Goal: Task Accomplishment & Management: Manage account settings

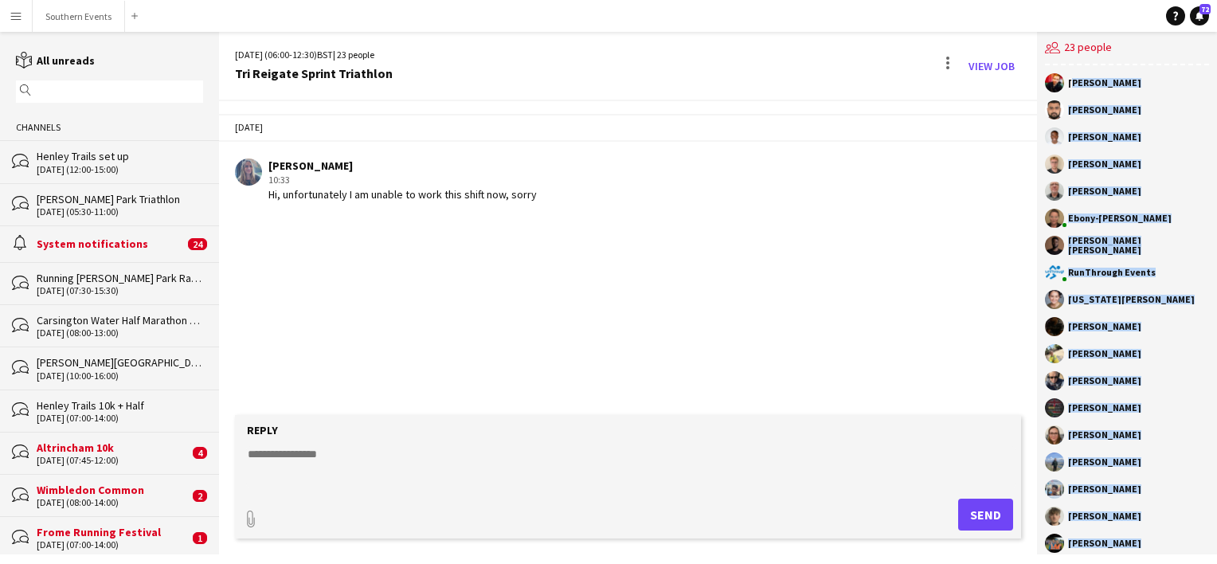
scroll to position [126, 0]
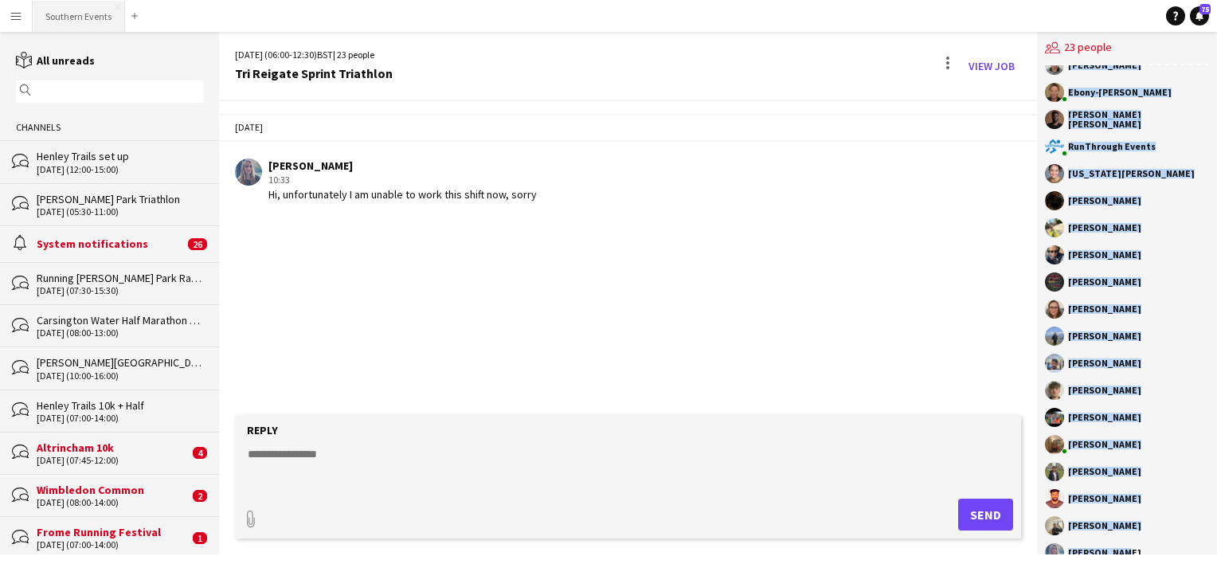
click at [76, 13] on button "Southern Events Close" at bounding box center [79, 16] width 92 height 31
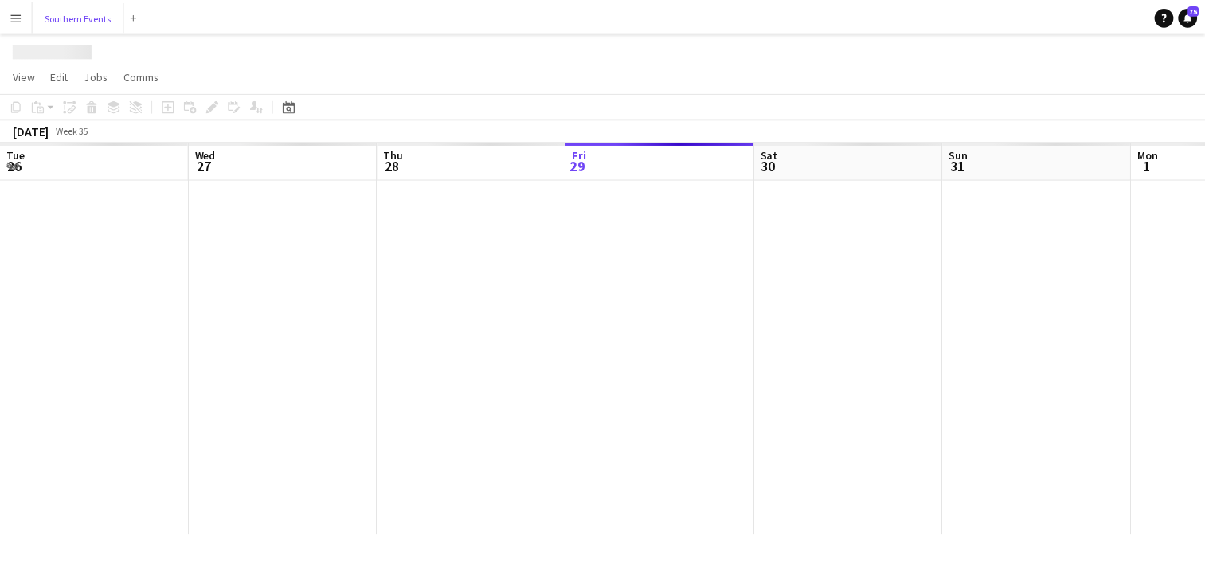
scroll to position [0, 381]
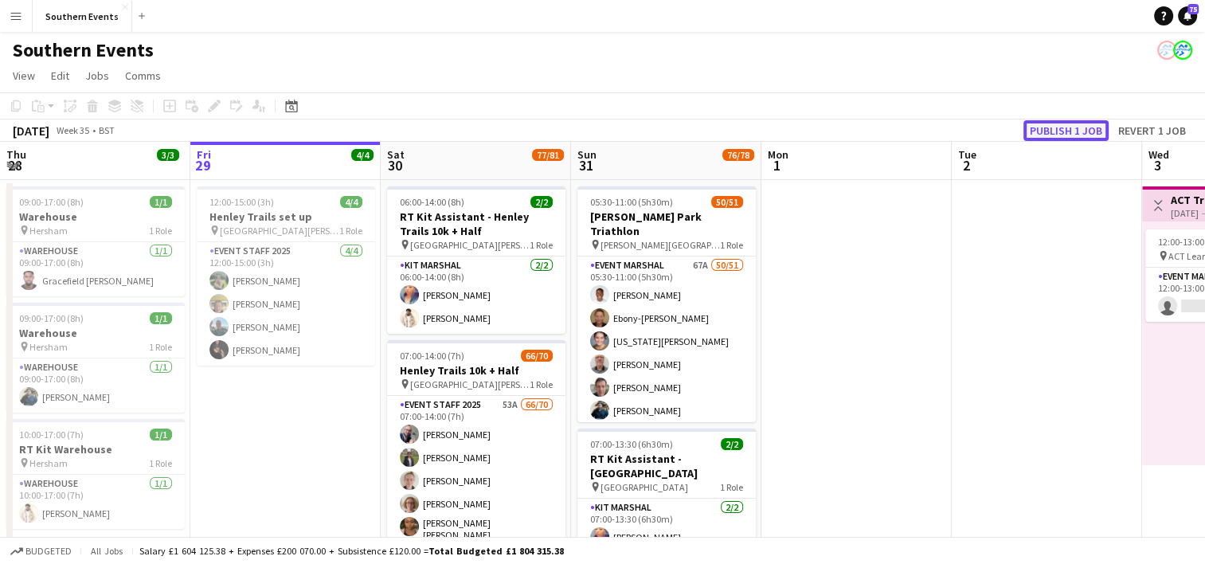
click at [1069, 131] on button "Publish 1 job" at bounding box center [1065, 130] width 85 height 21
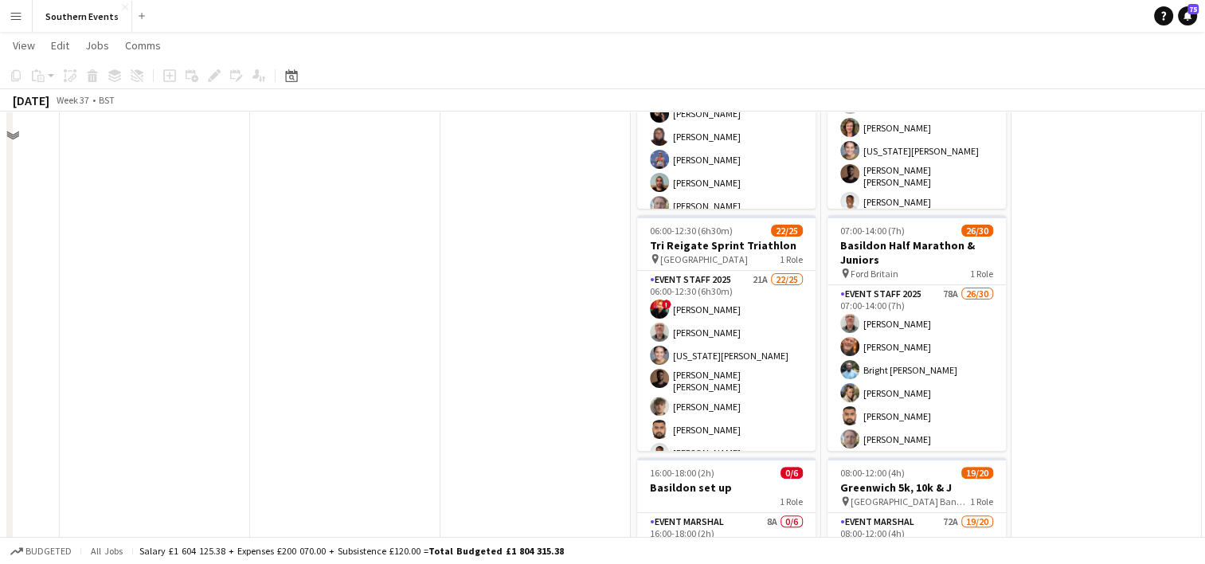
scroll to position [389, 0]
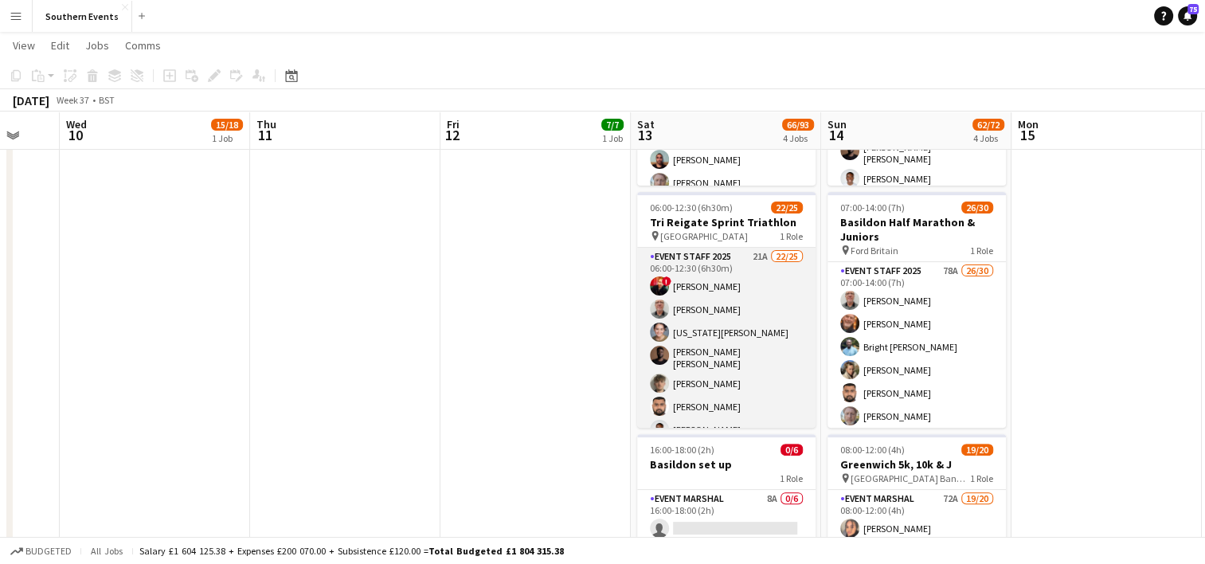
click at [760, 315] on app-card-role "Event Staff 2025 21A 22/25 06:00-12:30 (6h30m) ! [PERSON_NAME] [PERSON_NAME] [U…" at bounding box center [726, 554] width 178 height 613
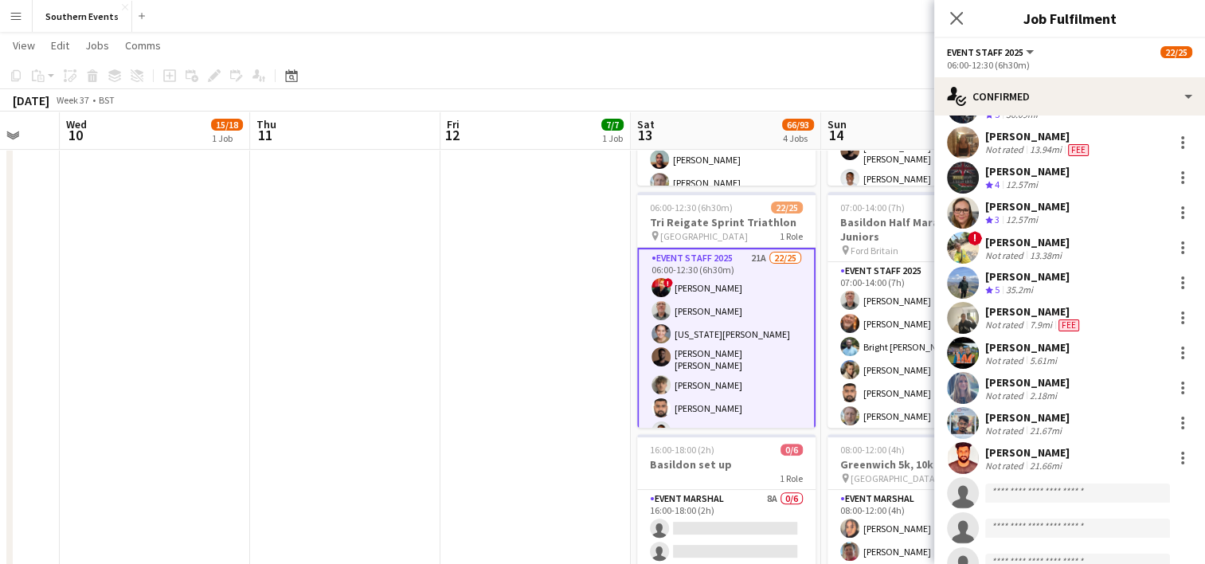
scroll to position [455, 0]
click at [1173, 385] on div at bounding box center [1182, 386] width 19 height 19
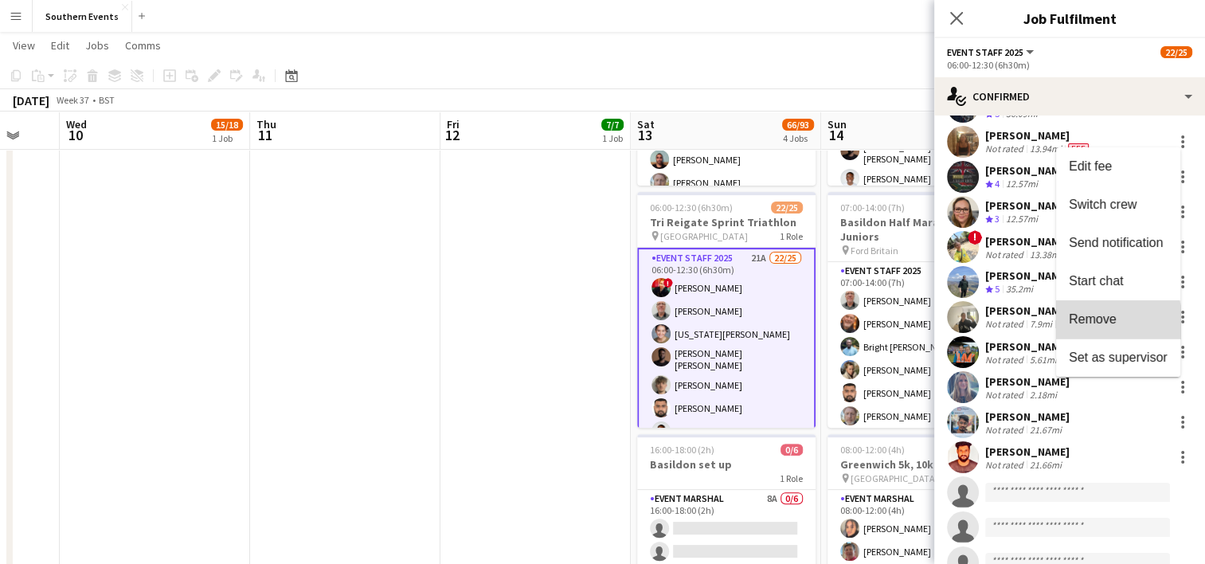
click at [1101, 325] on span "Remove" at bounding box center [1093, 319] width 48 height 14
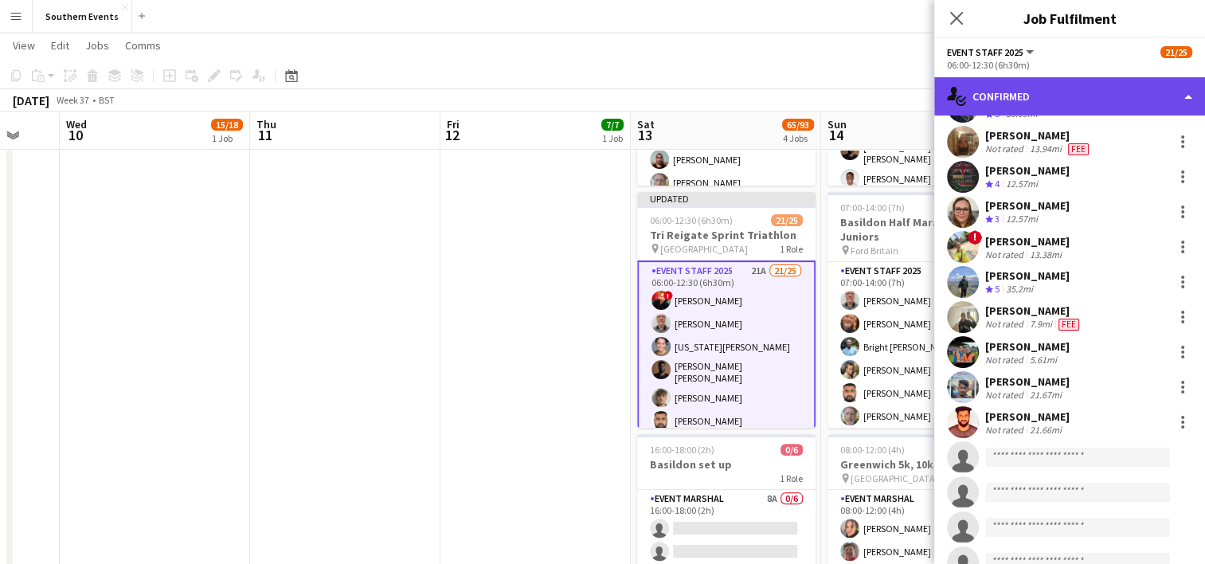
click at [1041, 98] on div "single-neutral-actions-check-2 Confirmed" at bounding box center [1069, 96] width 271 height 38
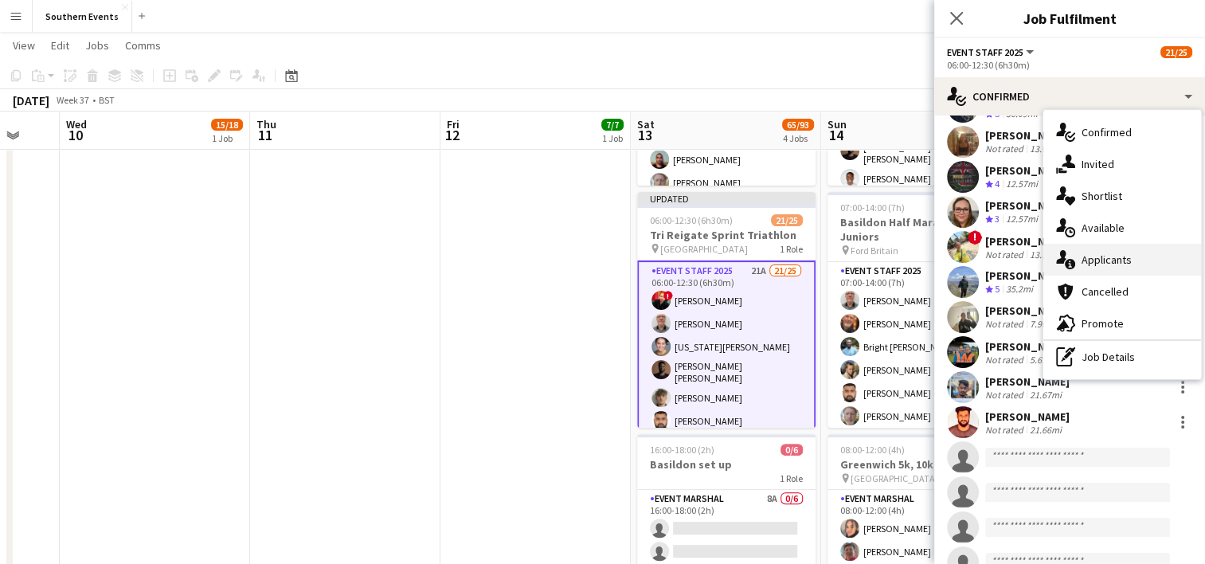
click at [1112, 264] on div "single-neutral-actions-information Applicants" at bounding box center [1122, 260] width 158 height 32
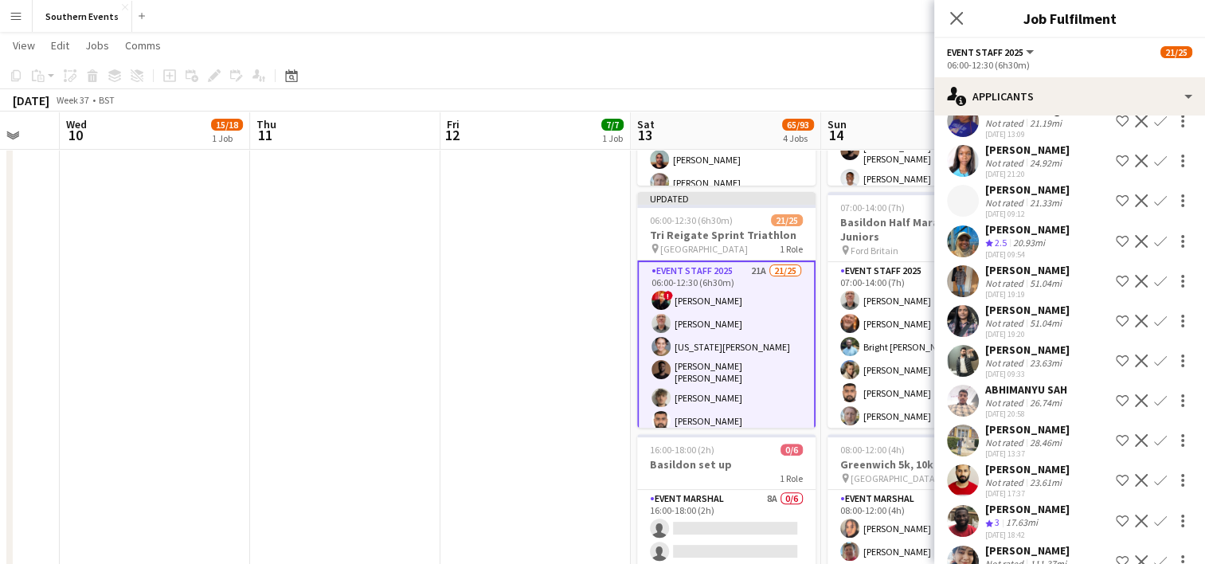
scroll to position [481, 0]
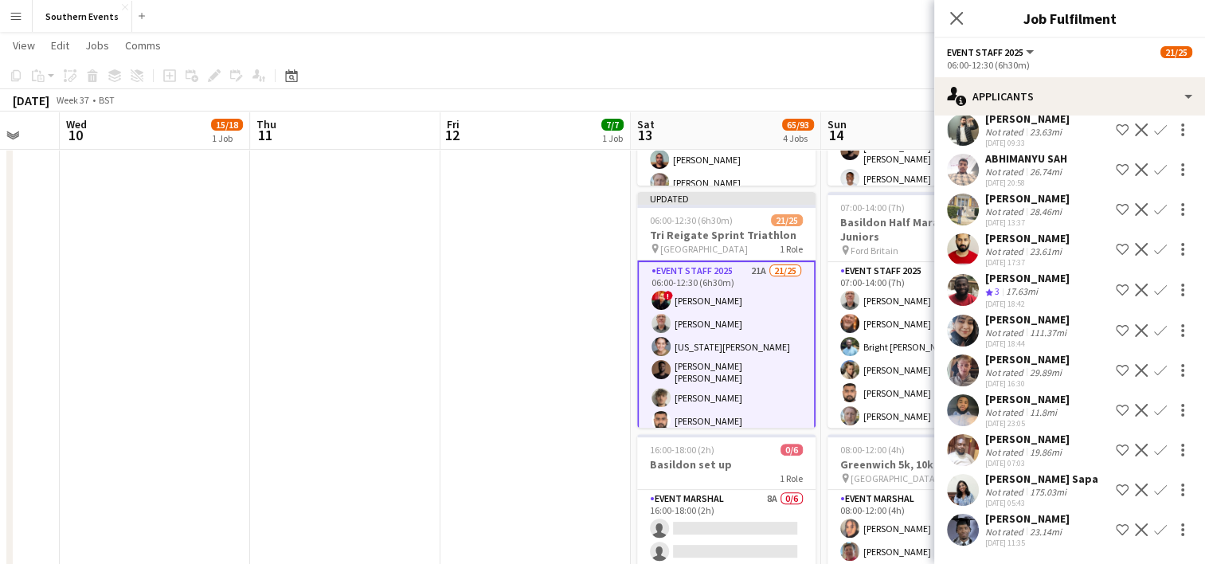
click at [1154, 531] on app-icon "Confirm" at bounding box center [1160, 529] width 13 height 13
click at [1154, 529] on app-icon "Confirm" at bounding box center [1160, 529] width 13 height 13
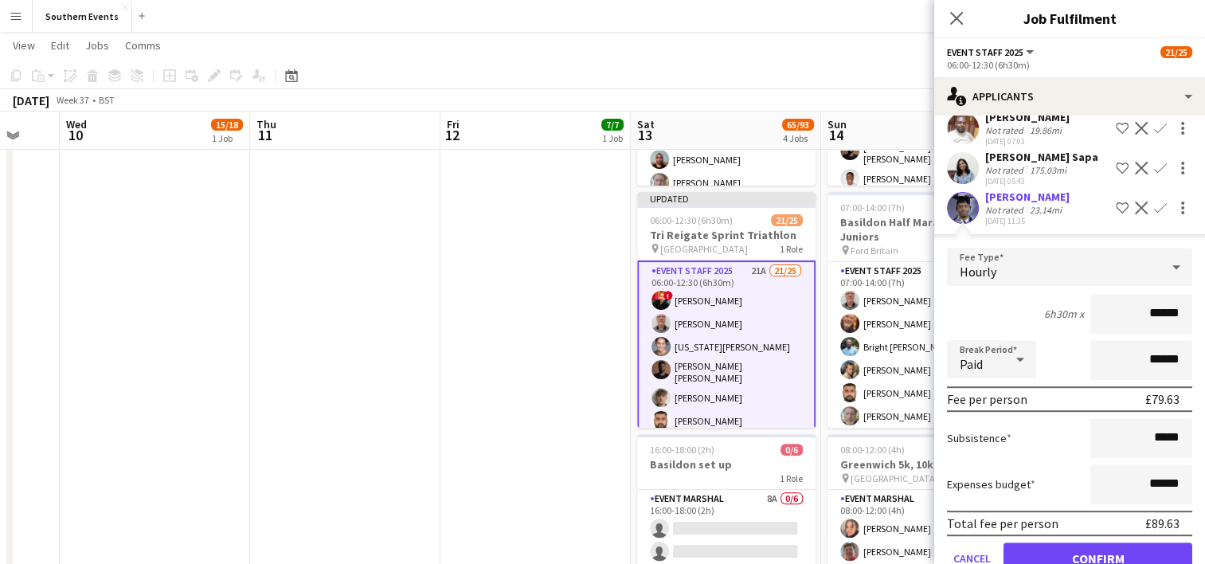
scroll to position [841, 0]
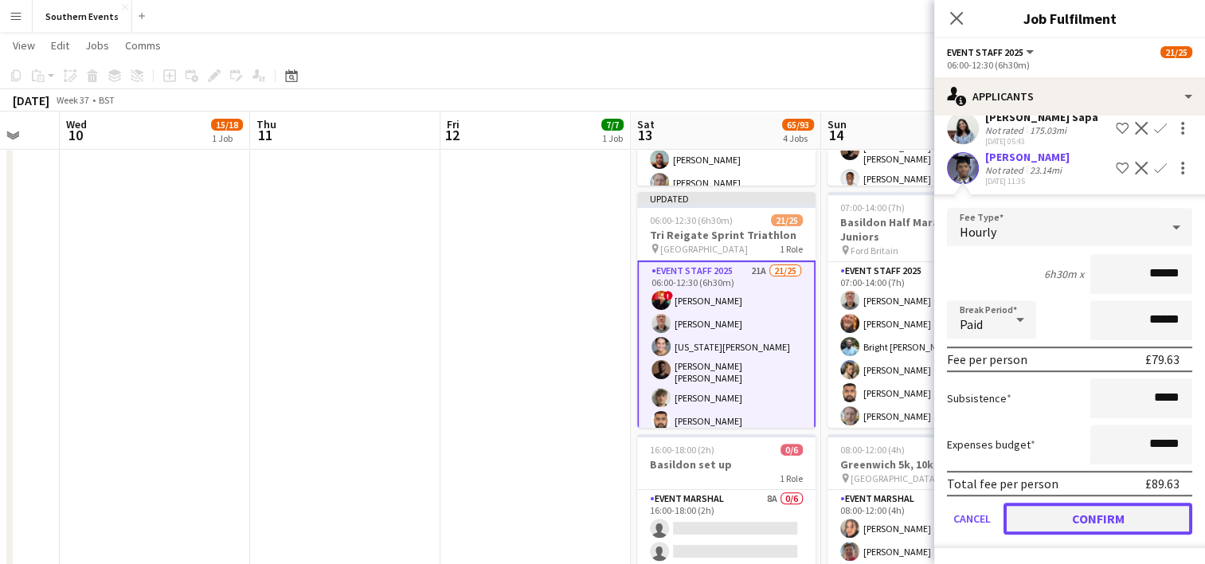
click at [1047, 520] on button "Confirm" at bounding box center [1097, 518] width 189 height 32
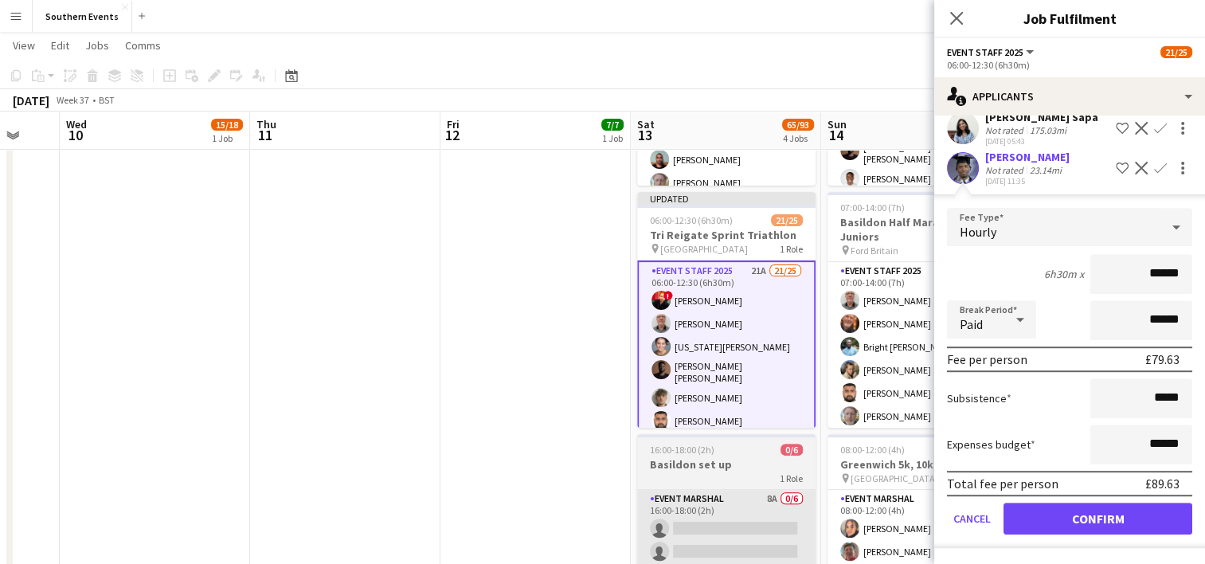
scroll to position [441, 0]
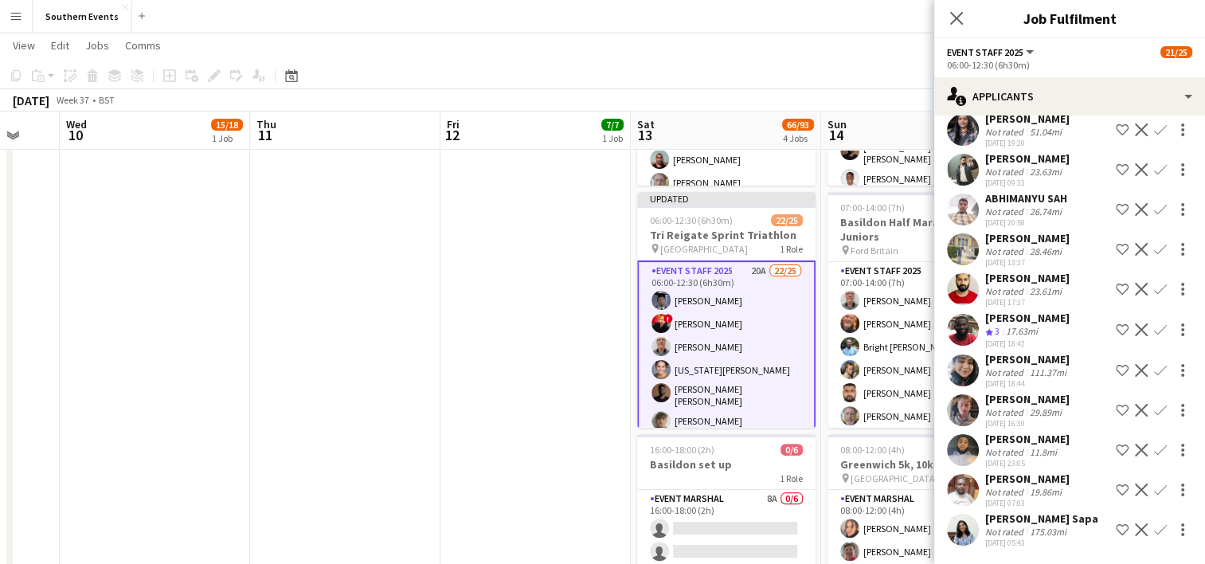
click at [499, 357] on app-date-cell "13:00-17:00 (4h) 7/7 [GEOGRAPHIC_DATA] 50/50 SET UP pin Brighton 50/50 SET UP 1…" at bounding box center [535, 246] width 190 height 913
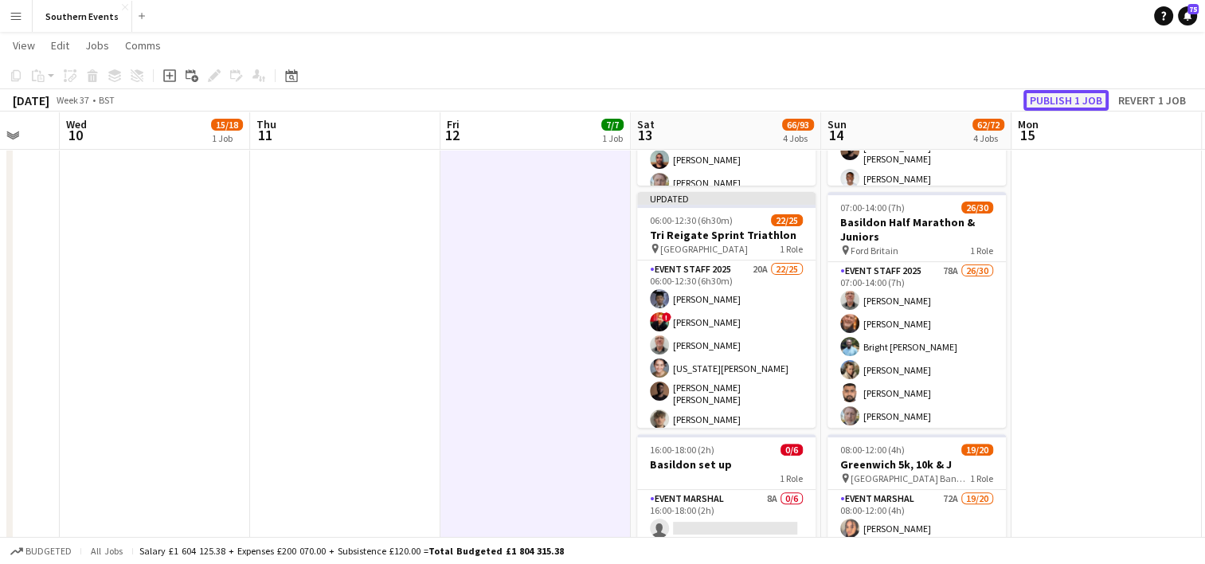
click at [1032, 96] on button "Publish 1 job" at bounding box center [1065, 100] width 85 height 21
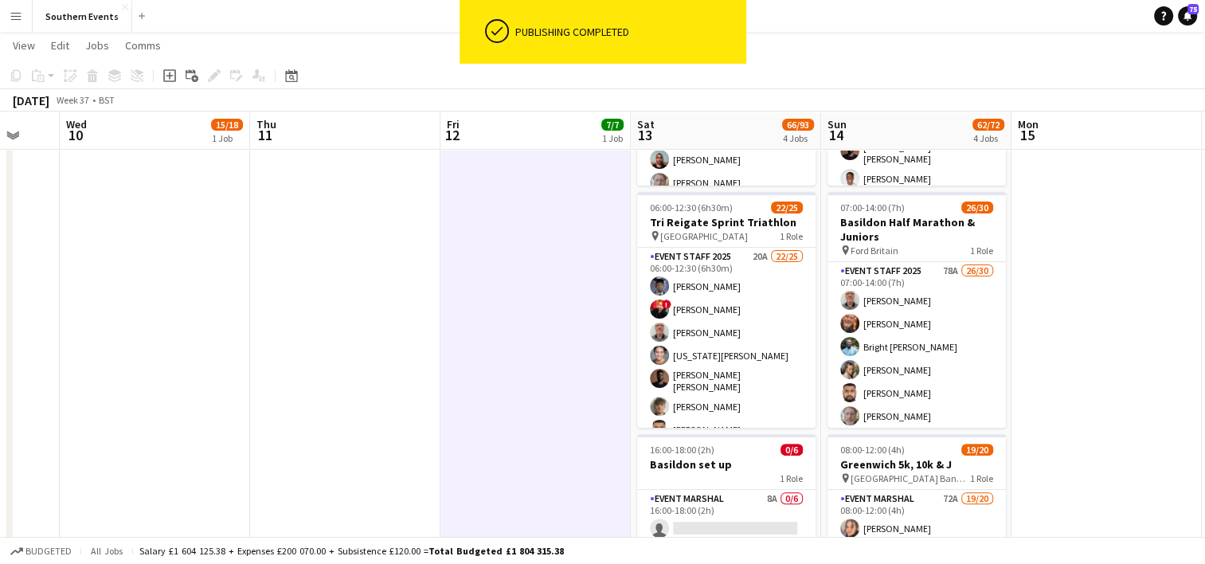
click at [772, 343] on app-card-role "Event Staff 2025 20A 22/25 06:00-12:30 (6h30m) [PERSON_NAME] ! [PERSON_NAME] [P…" at bounding box center [726, 554] width 178 height 613
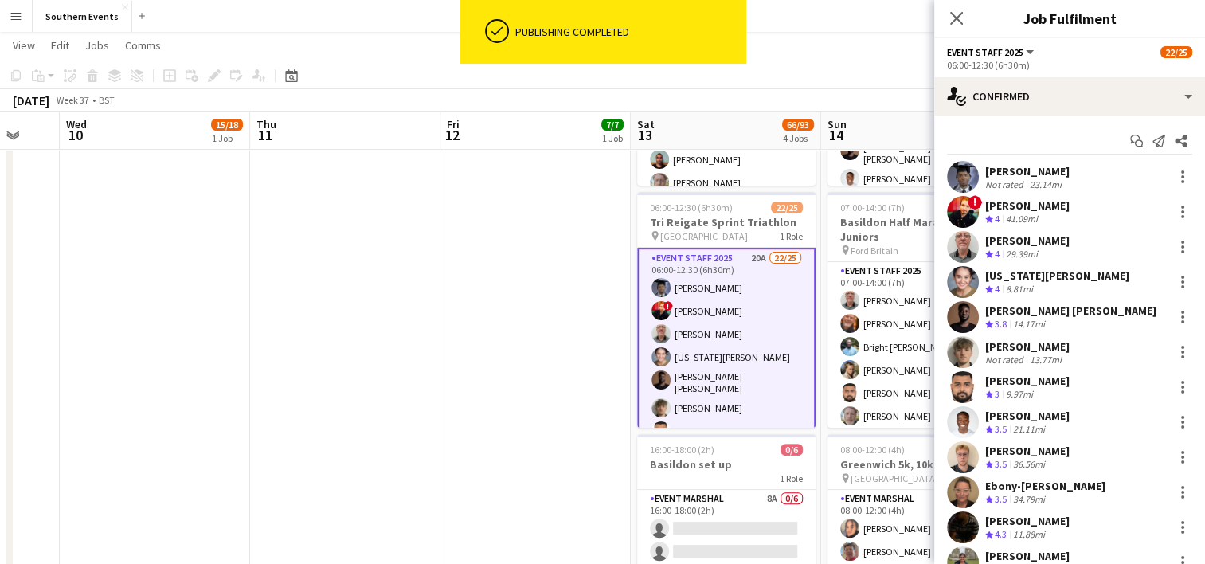
drag, startPoint x: 981, startPoint y: 169, endPoint x: 1072, endPoint y: 175, distance: 91.0
click at [1072, 175] on div "[PERSON_NAME] Not rated 23.14mi" at bounding box center [1069, 177] width 271 height 32
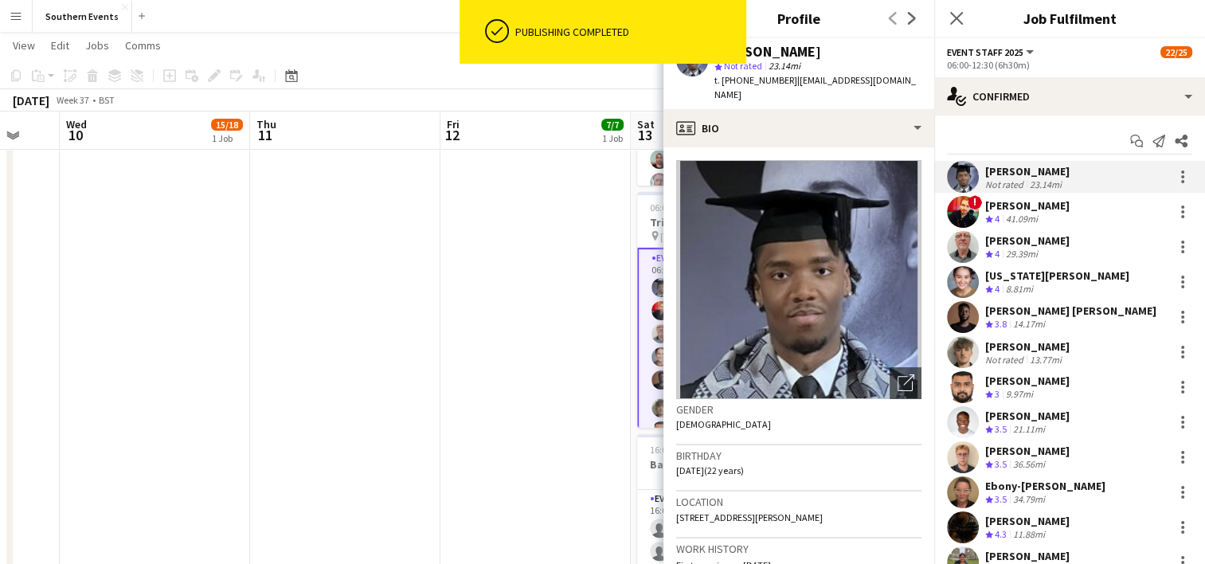
copy div "[PERSON_NAME]"
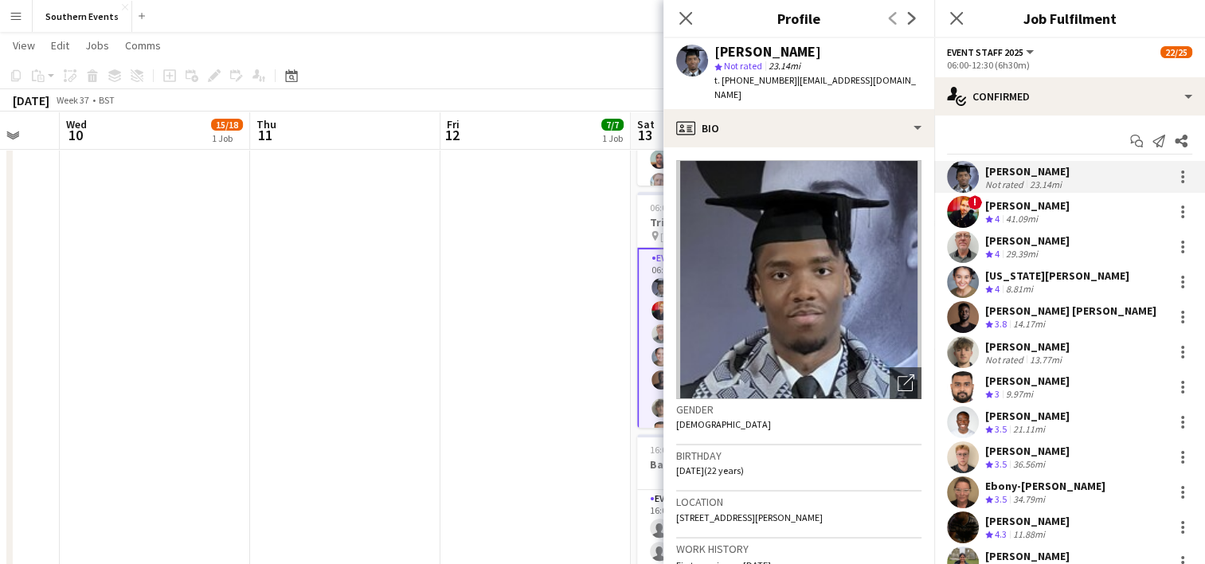
click at [505, 294] on app-date-cell "13:00-17:00 (4h) 7/7 [GEOGRAPHIC_DATA] 50/50 SET UP pin Brighton 50/50 SET UP 1…" at bounding box center [535, 246] width 190 height 913
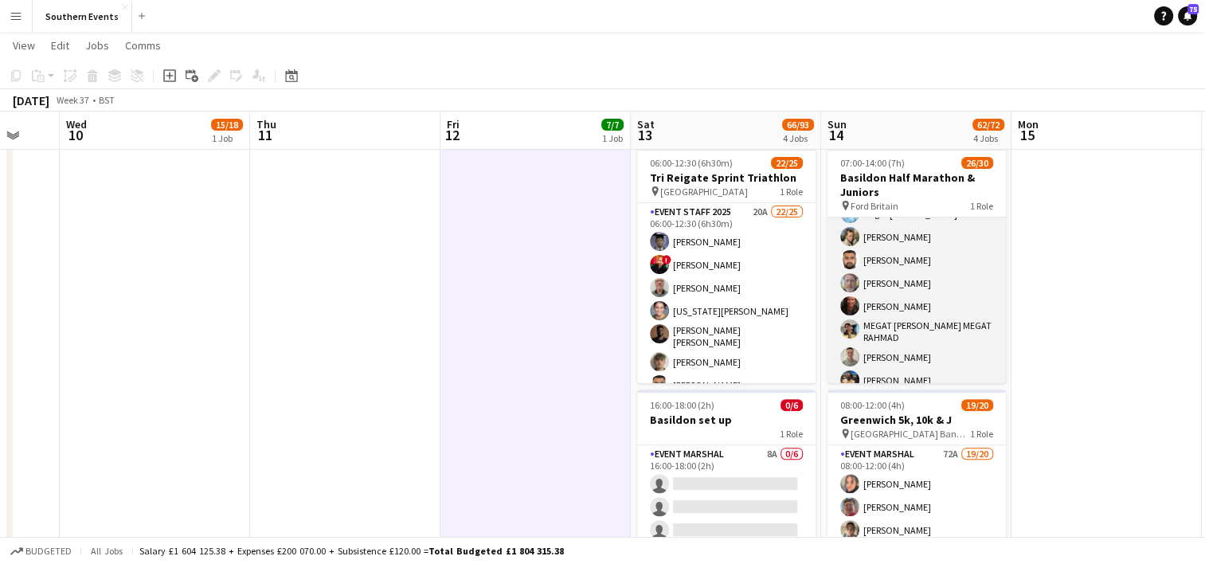
scroll to position [0, 0]
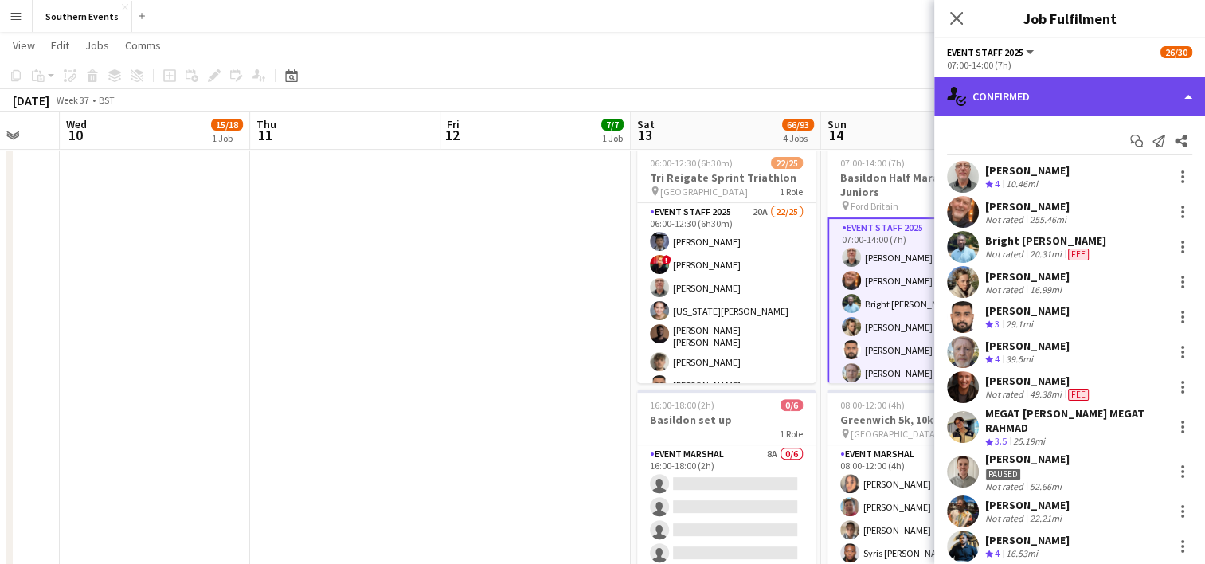
click at [1070, 100] on div "single-neutral-actions-check-2 Confirmed" at bounding box center [1069, 96] width 271 height 38
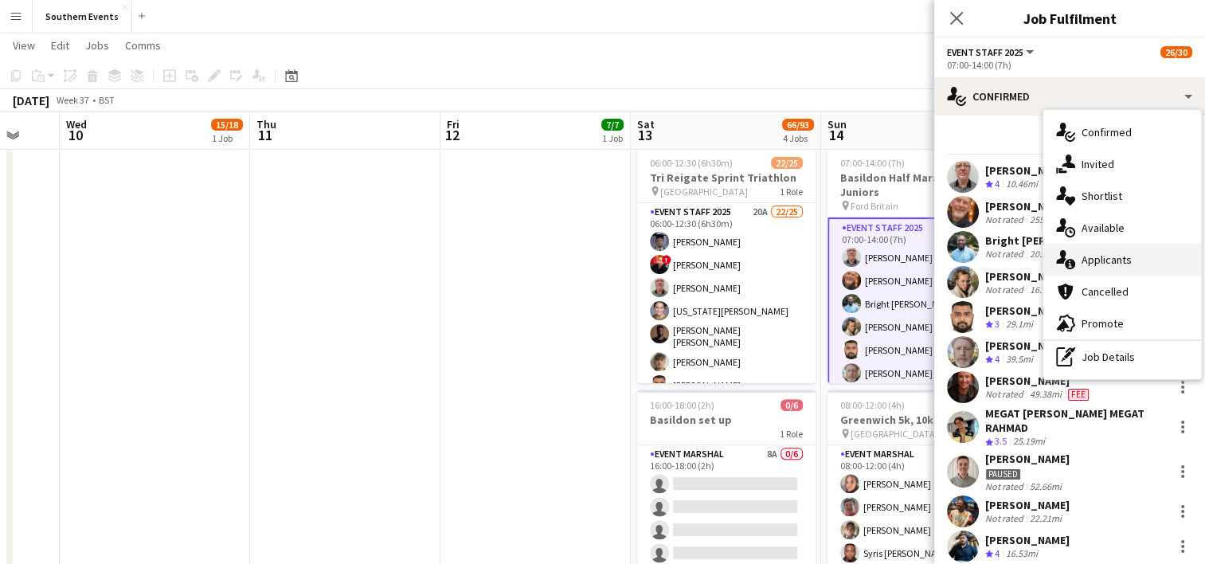
click at [1122, 267] on div "single-neutral-actions-information Applicants" at bounding box center [1122, 260] width 158 height 32
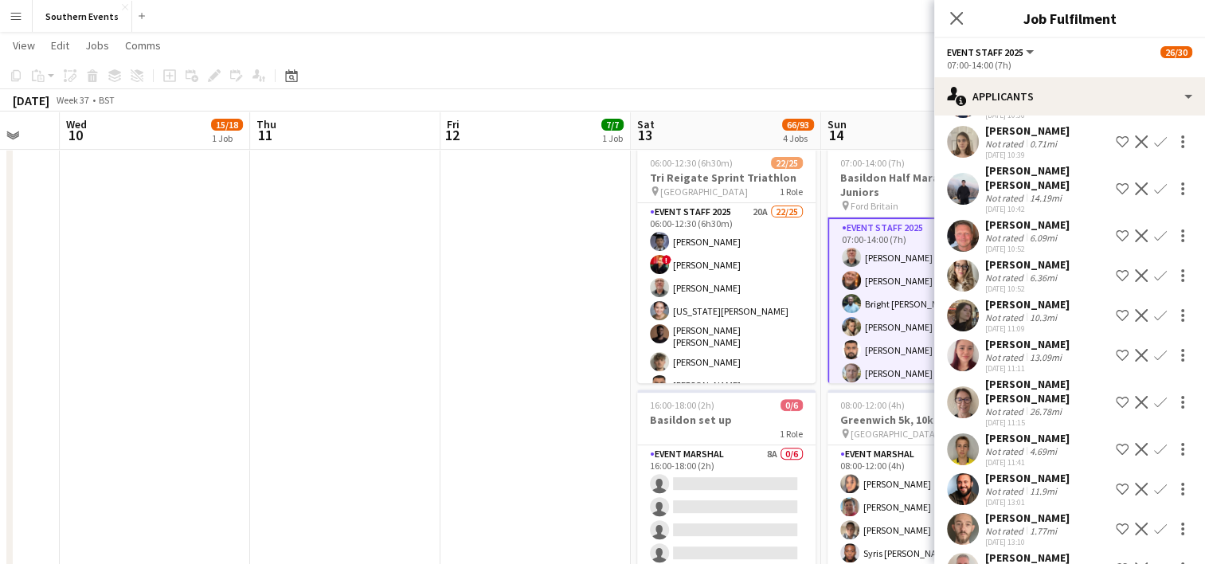
scroll to position [2690, 0]
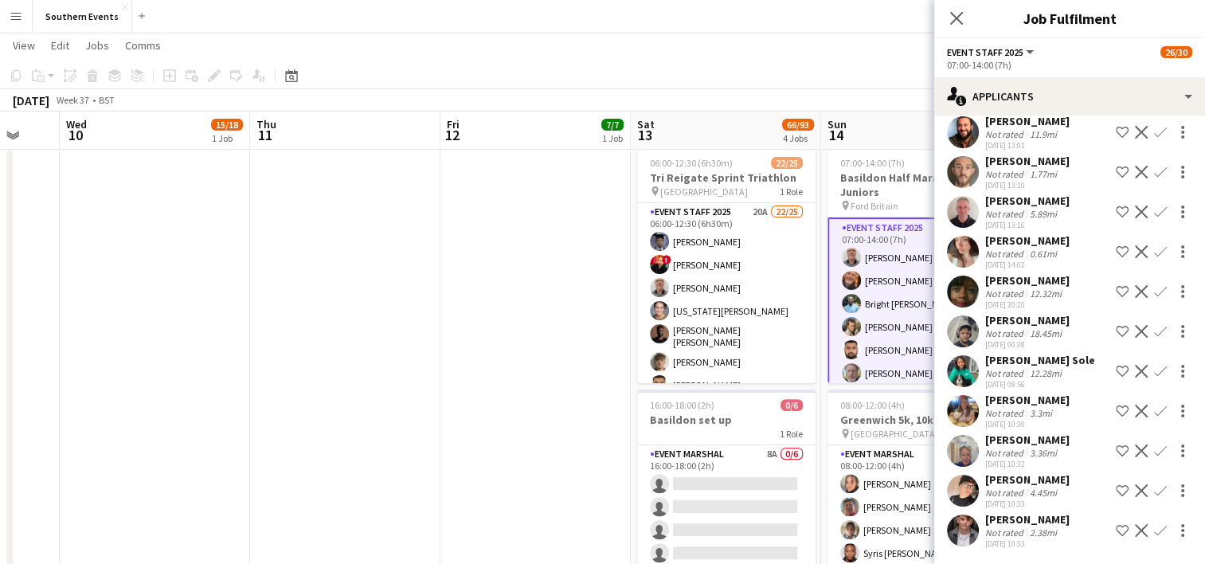
click at [782, 41] on app-page-menu "View Day view expanded Day view collapsed Month view Date picker Jump to [DATE]…" at bounding box center [602, 47] width 1205 height 30
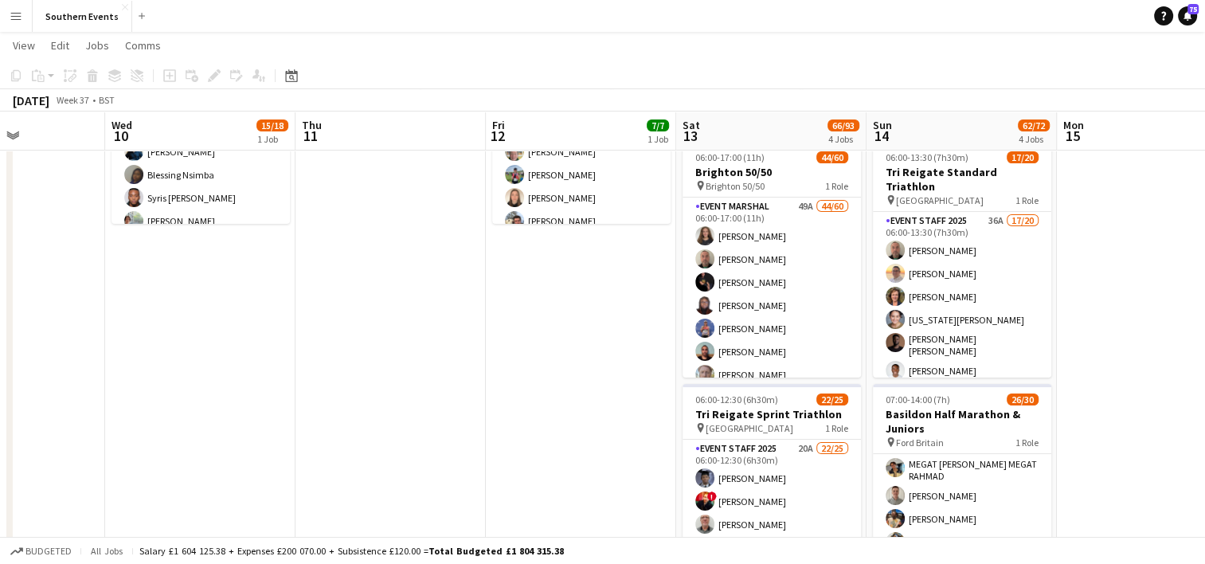
scroll to position [197, 0]
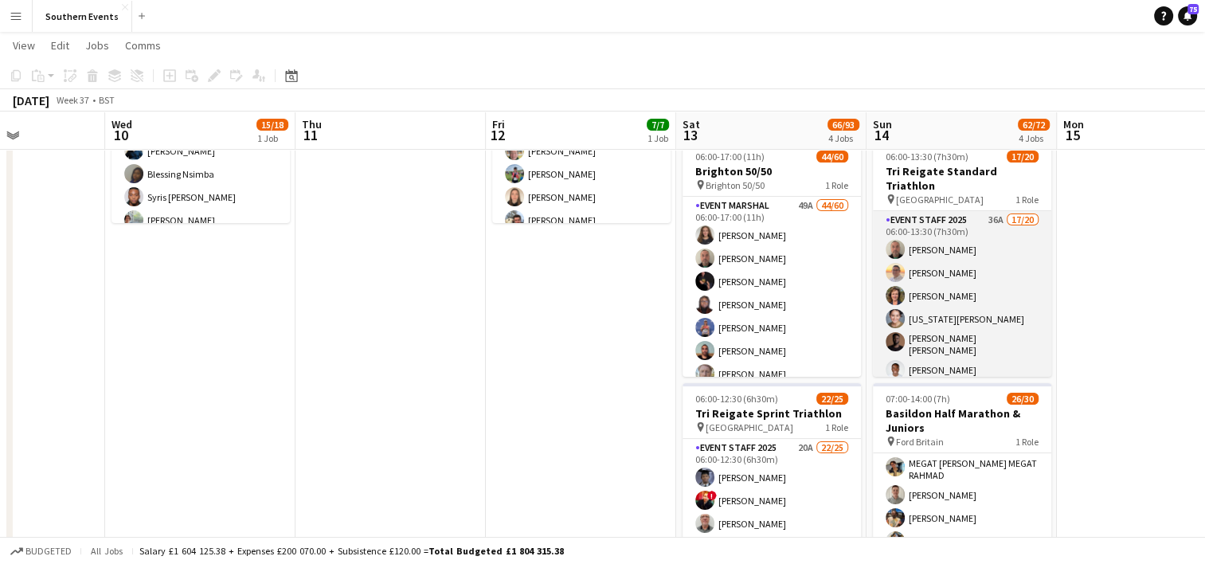
click at [997, 307] on app-card-role "Event Staff 2025 36A 17/20 06:00-13:30 (7h30m) [PERSON_NAME] [PERSON_NAME] [PER…" at bounding box center [962, 460] width 178 height 498
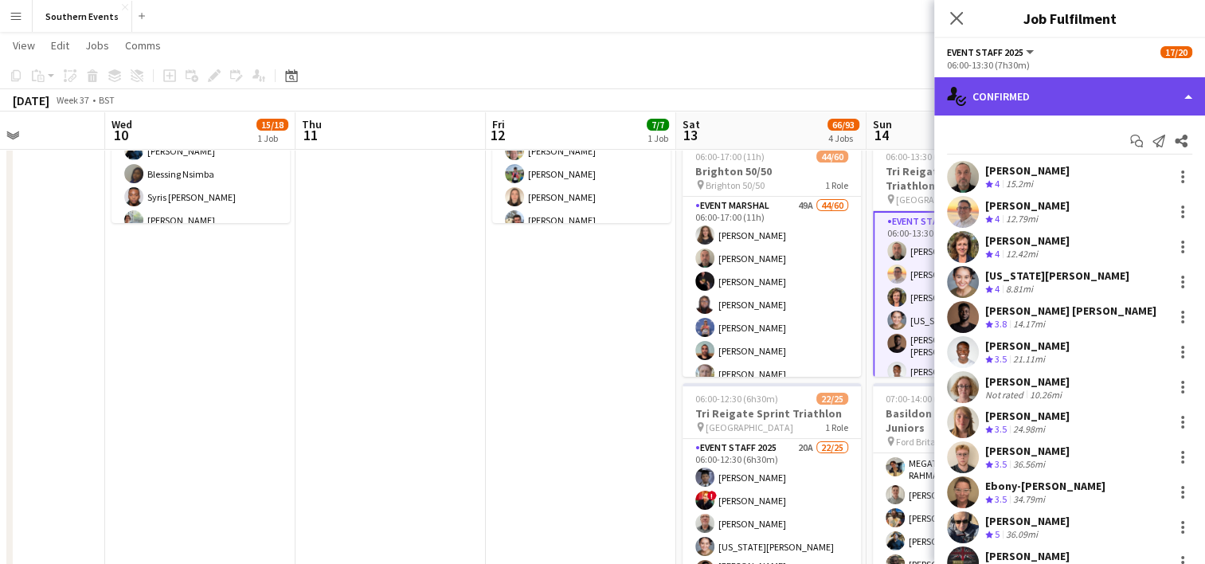
click at [1028, 101] on div "single-neutral-actions-check-2 Confirmed" at bounding box center [1069, 96] width 271 height 38
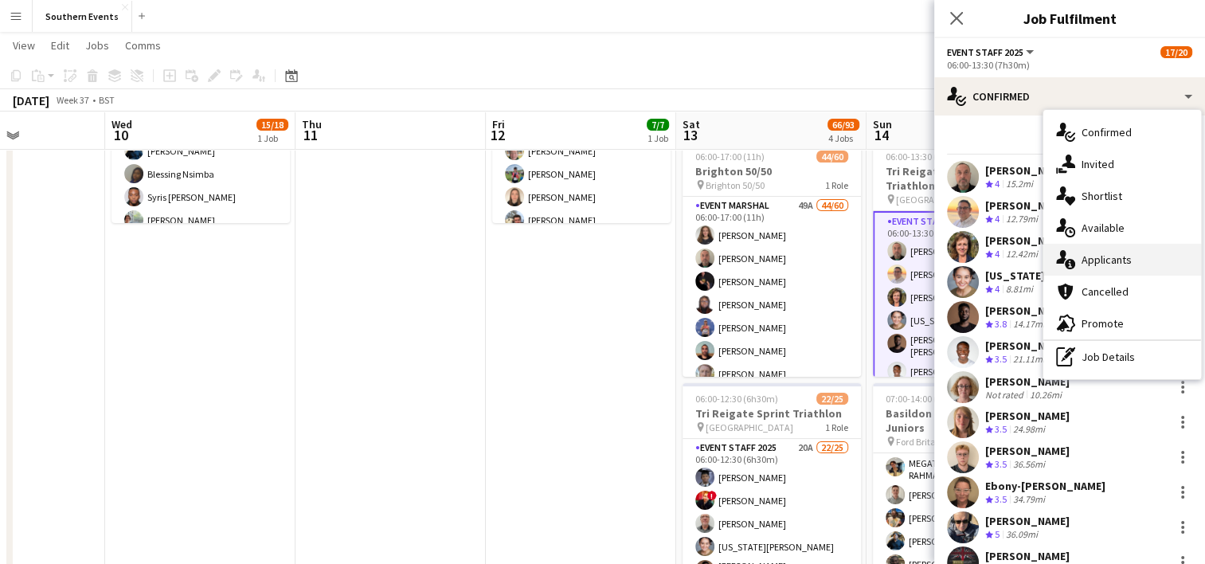
click at [1102, 257] on div "single-neutral-actions-information Applicants" at bounding box center [1122, 260] width 158 height 32
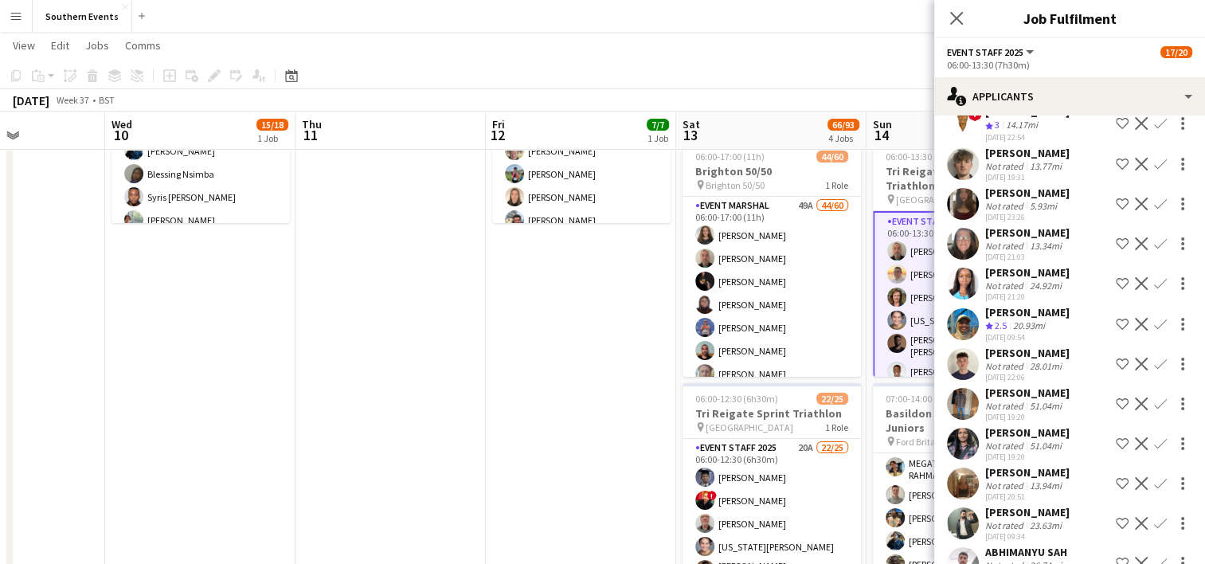
scroll to position [127, 0]
click at [1154, 205] on app-icon "Confirm" at bounding box center [1160, 203] width 13 height 13
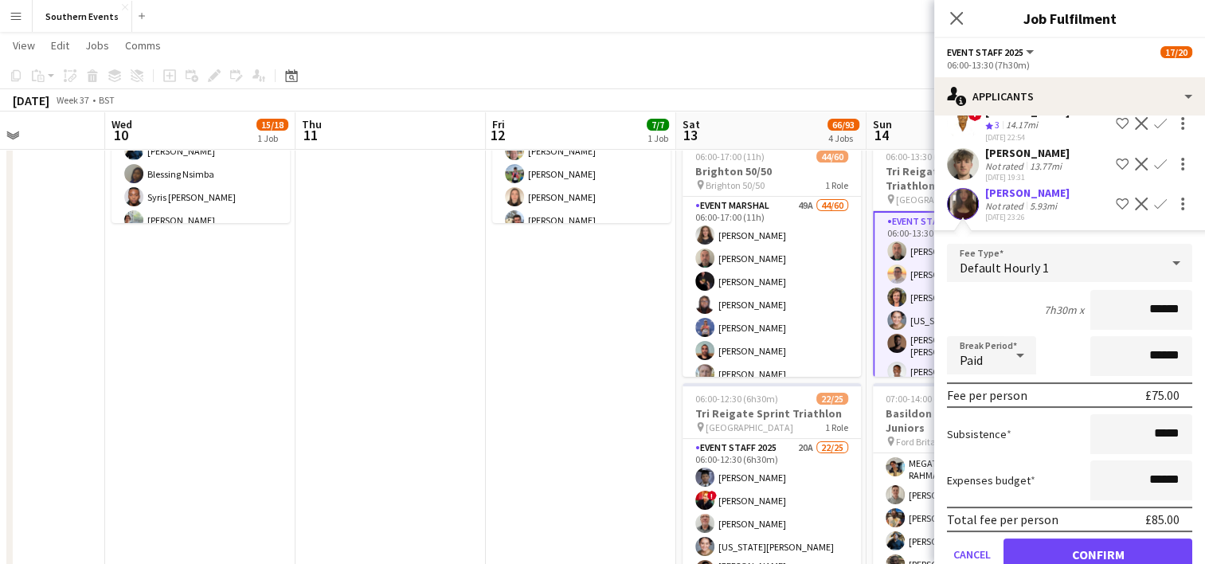
scroll to position [187, 0]
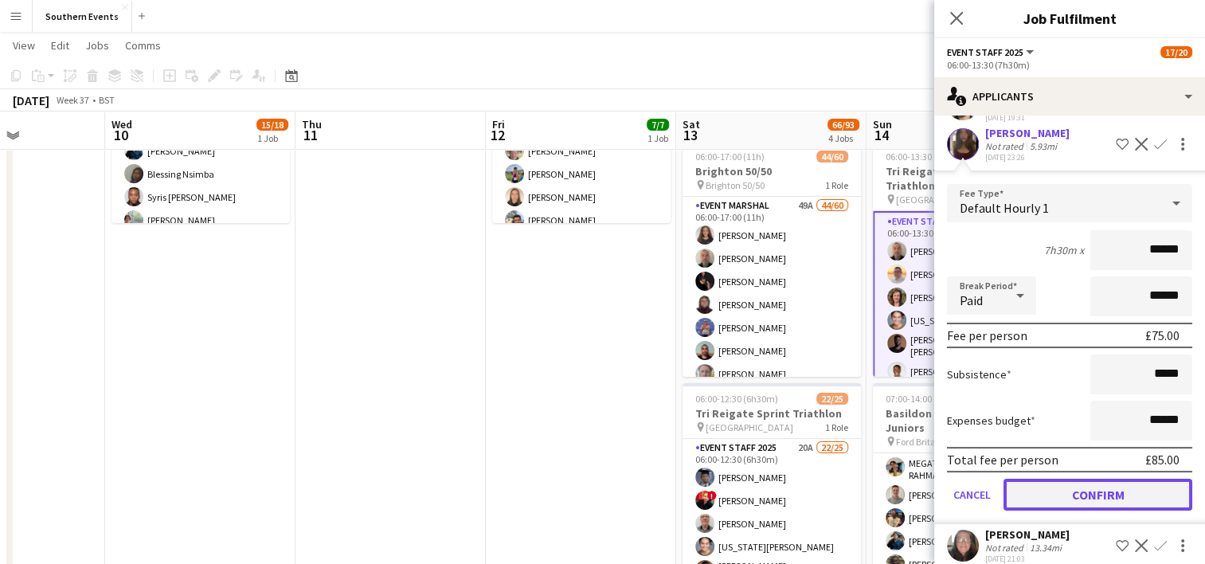
click at [1065, 491] on button "Confirm" at bounding box center [1097, 495] width 189 height 32
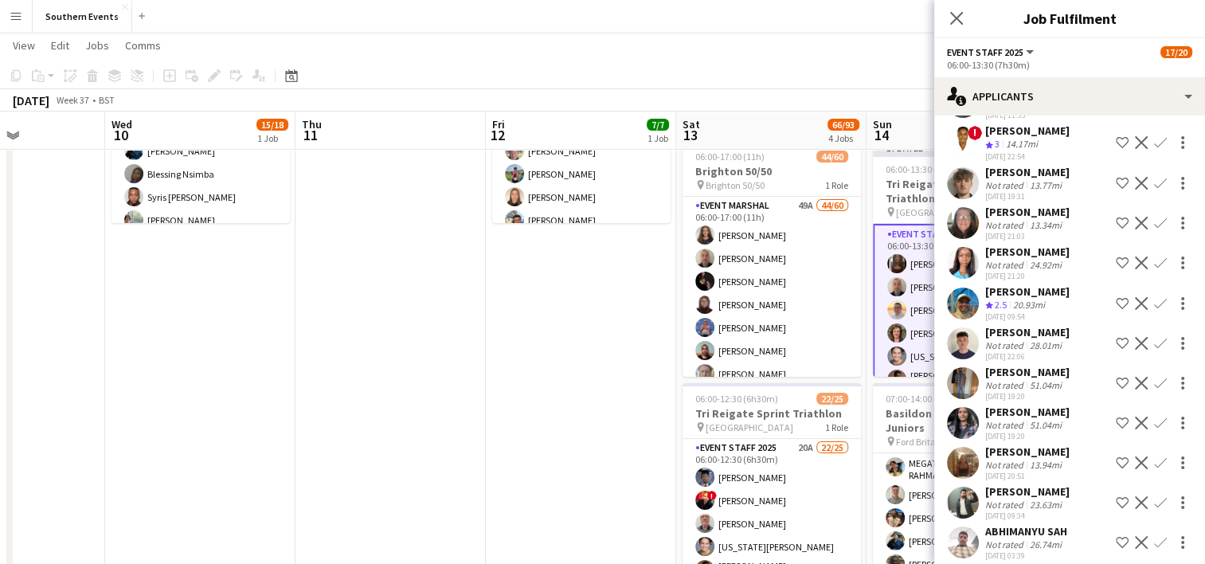
scroll to position [105, 0]
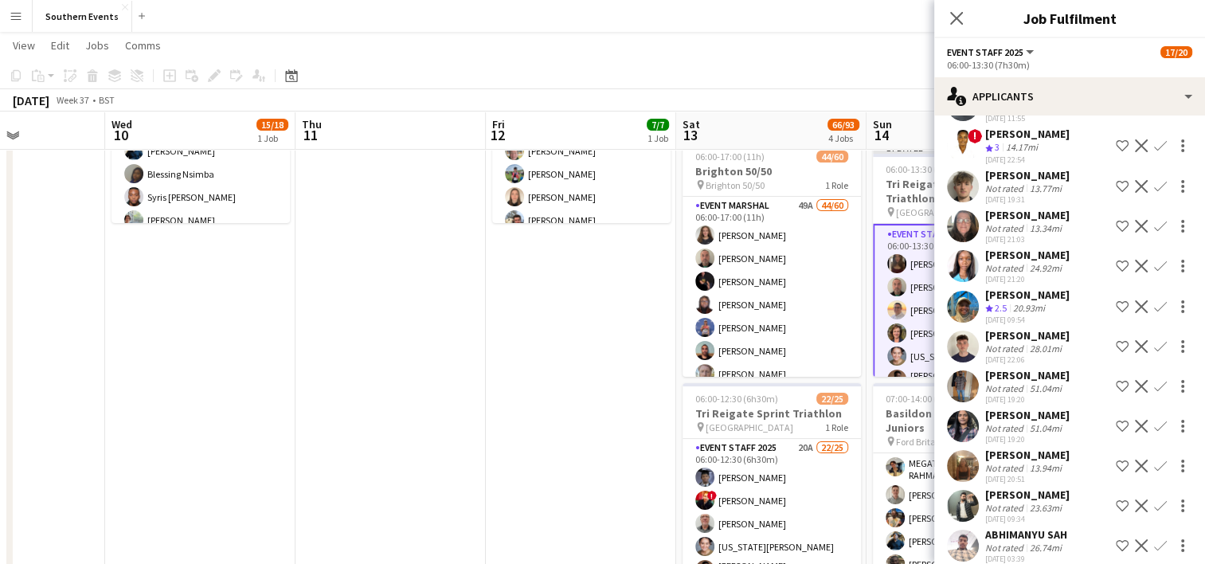
click at [1154, 183] on app-icon "Confirm" at bounding box center [1160, 186] width 13 height 13
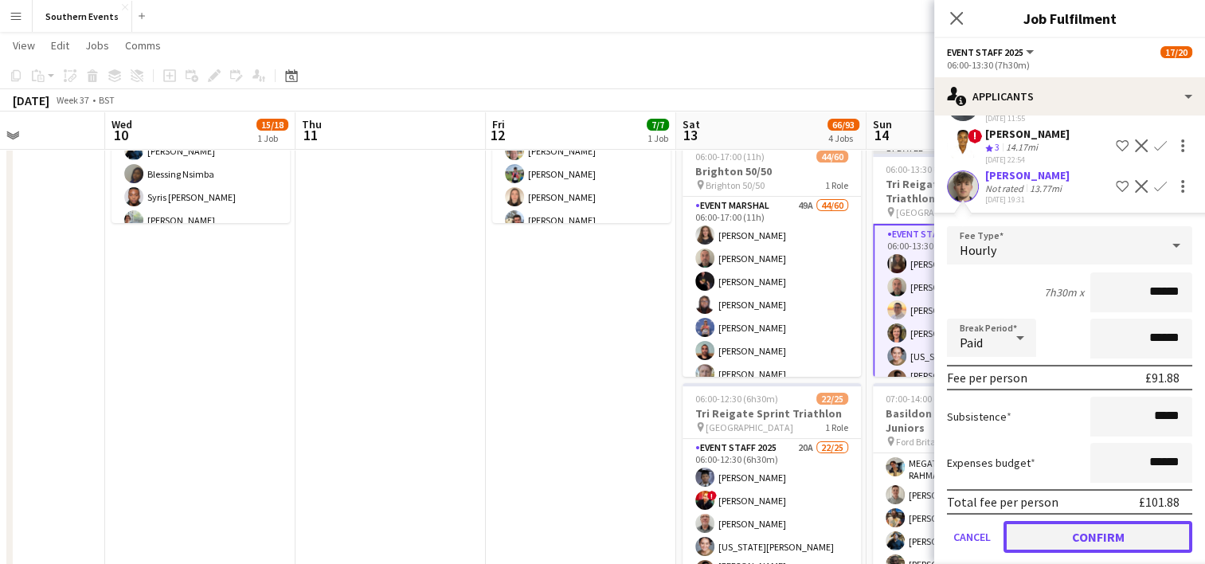
click at [1060, 532] on button "Confirm" at bounding box center [1097, 537] width 189 height 32
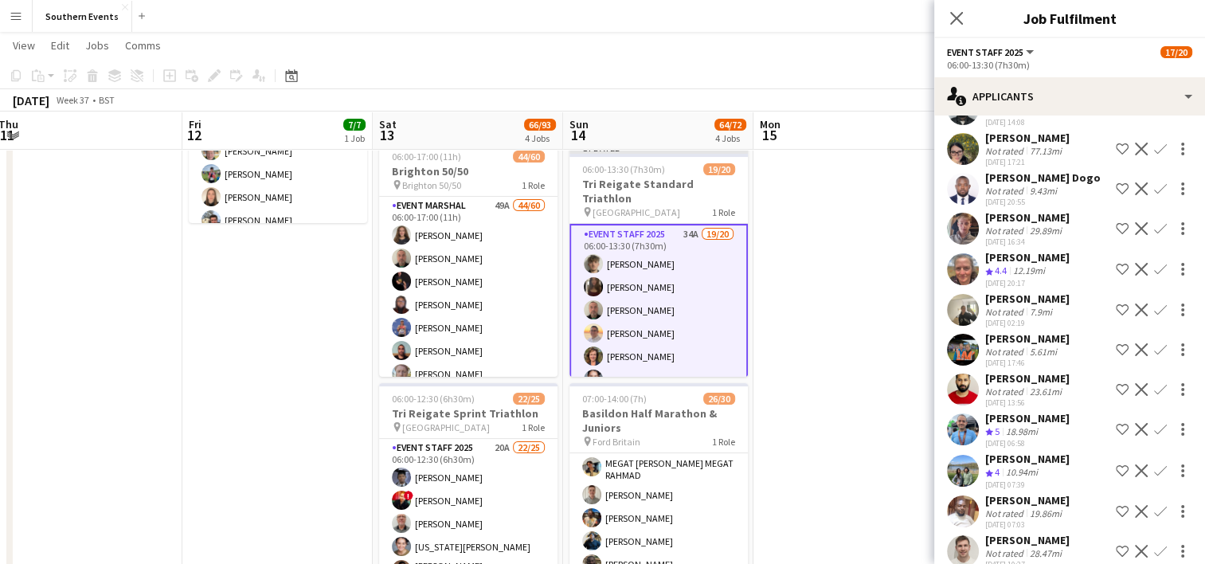
scroll to position [669, 0]
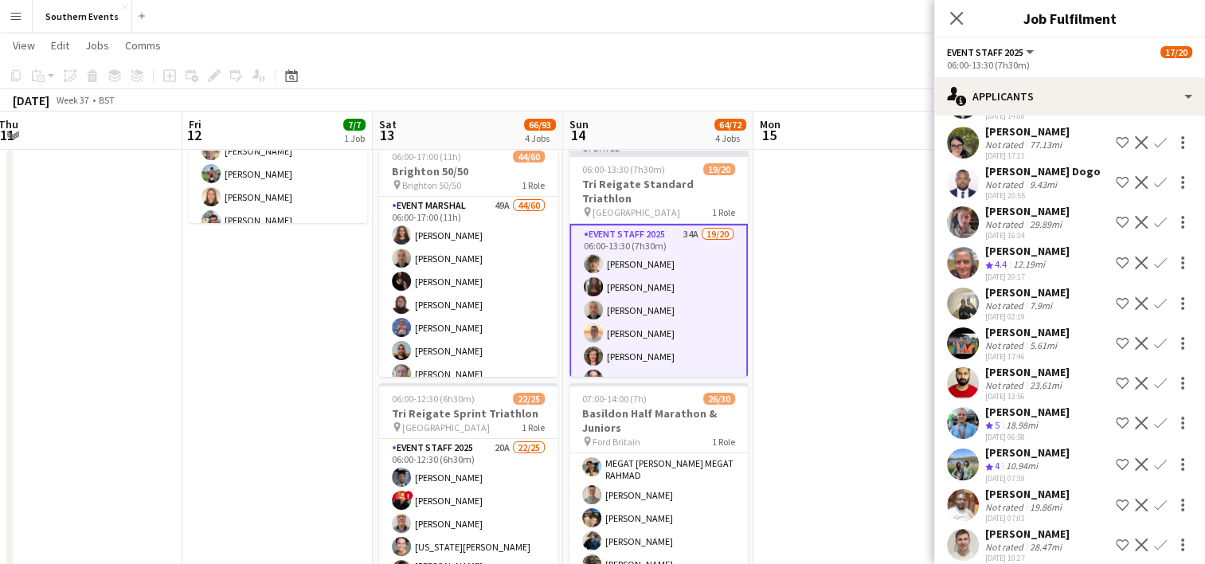
click at [1154, 269] on app-icon "Confirm" at bounding box center [1160, 262] width 13 height 13
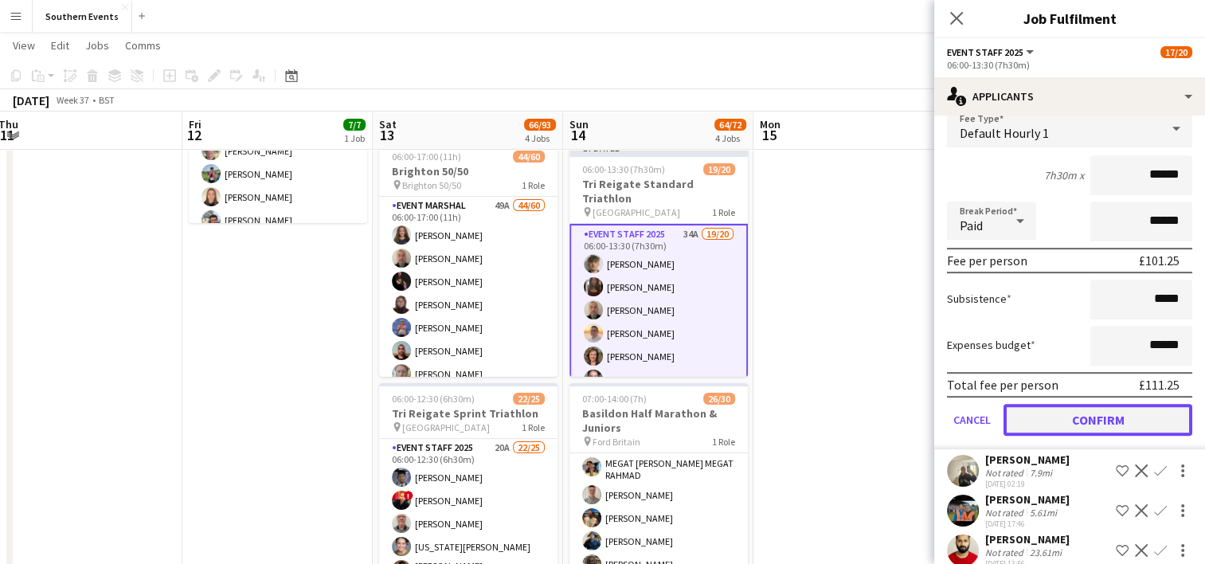
click at [1052, 436] on button "Confirm" at bounding box center [1097, 420] width 189 height 32
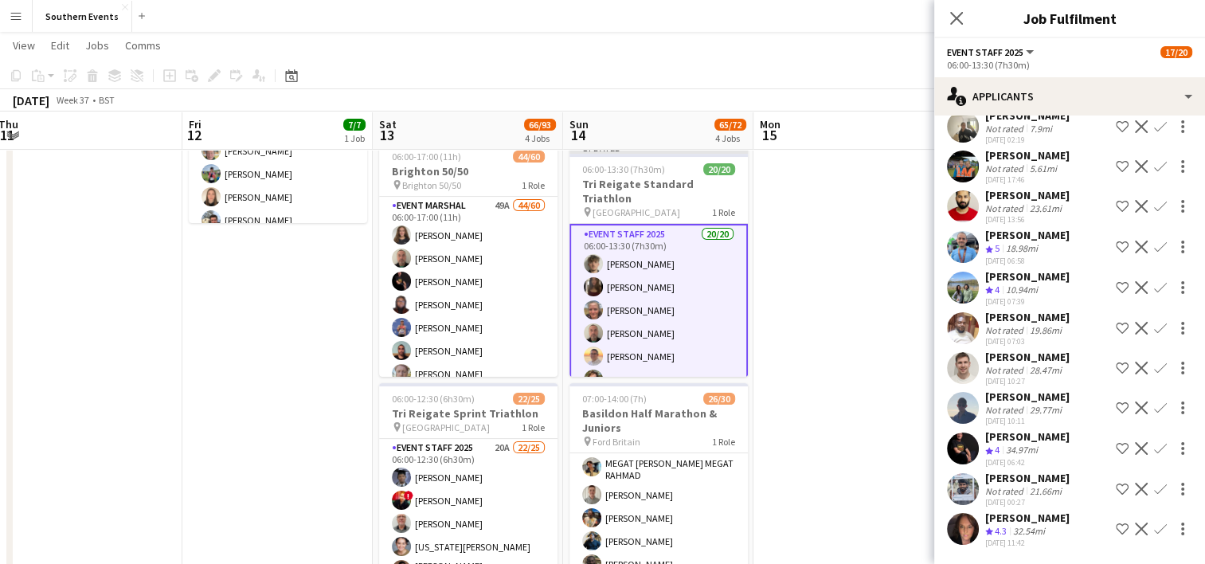
scroll to position [463, 0]
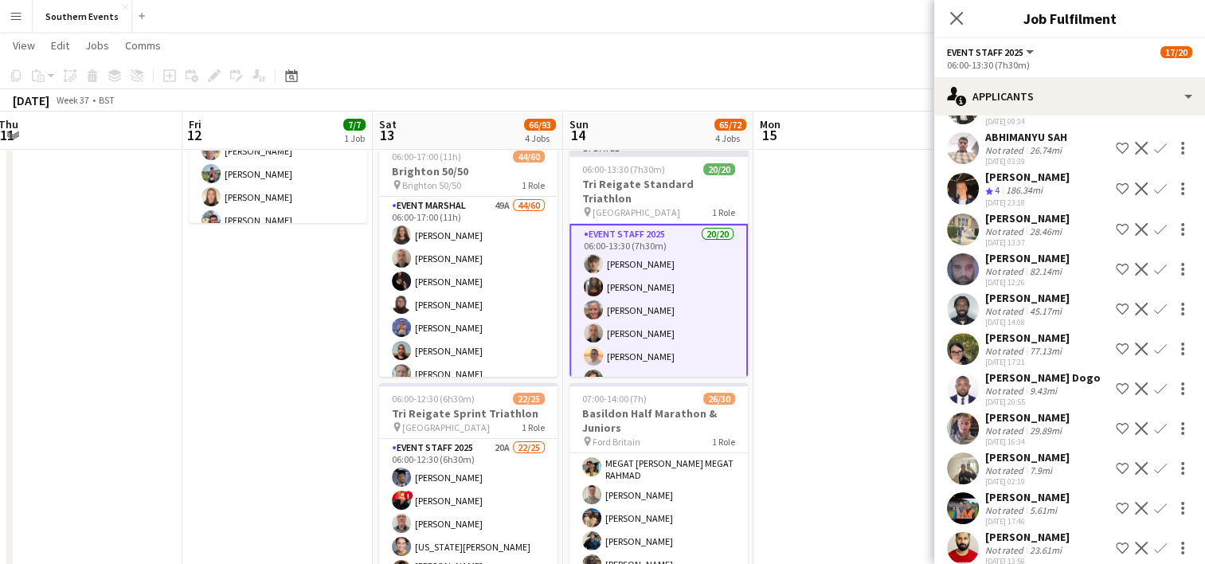
click at [799, 323] on app-date-cell at bounding box center [848, 437] width 190 height 913
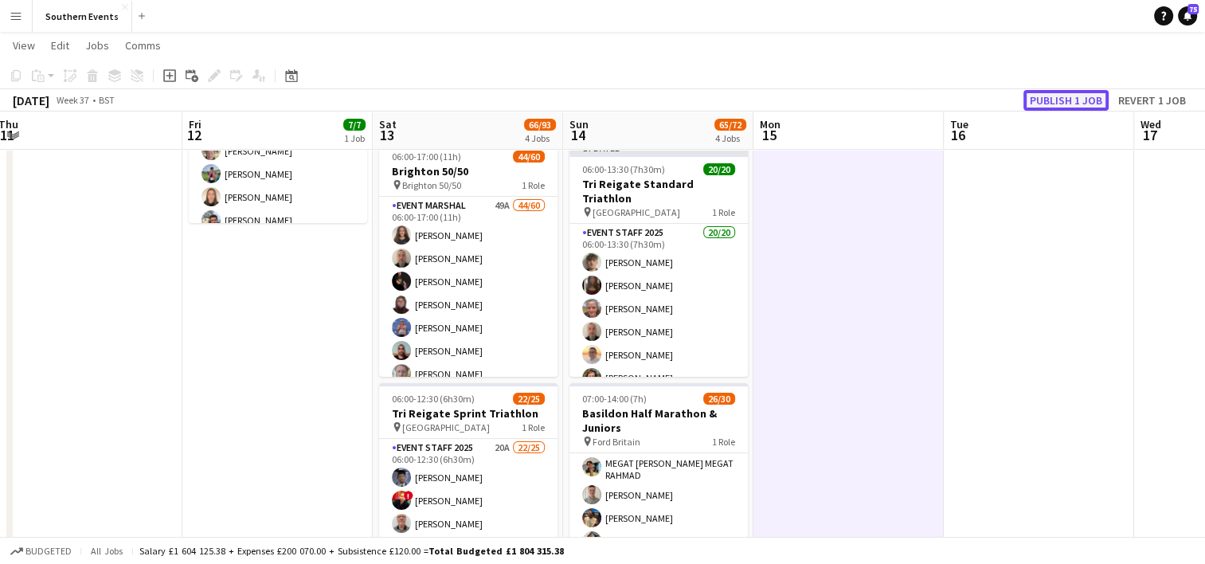
click at [1054, 92] on button "Publish 1 job" at bounding box center [1065, 100] width 85 height 21
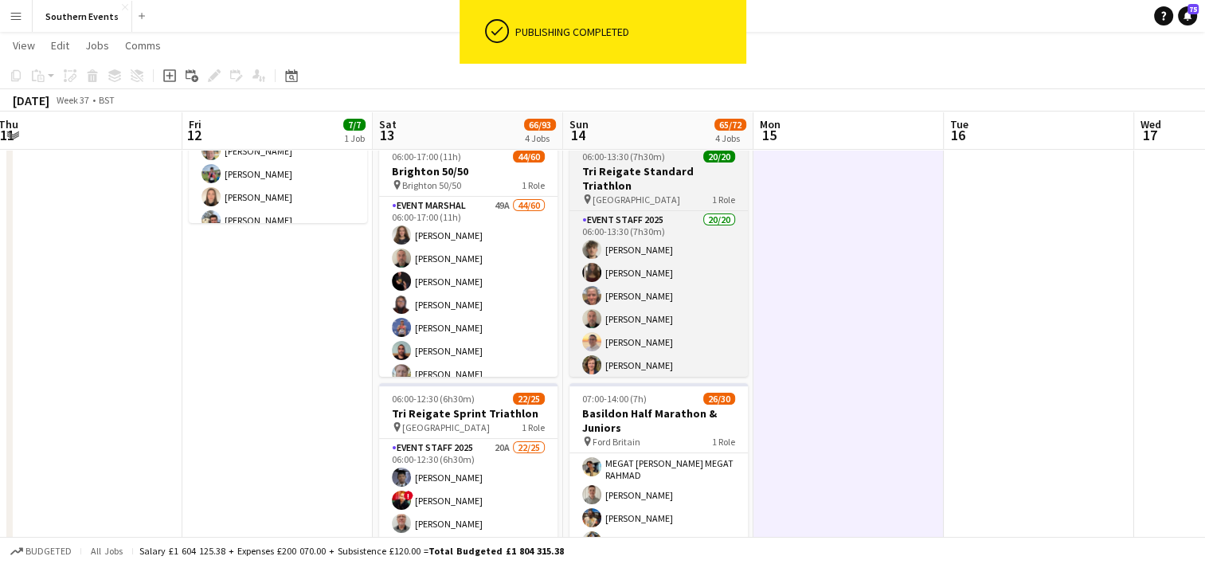
click at [668, 193] on span "[GEOGRAPHIC_DATA]" at bounding box center [636, 199] width 88 height 12
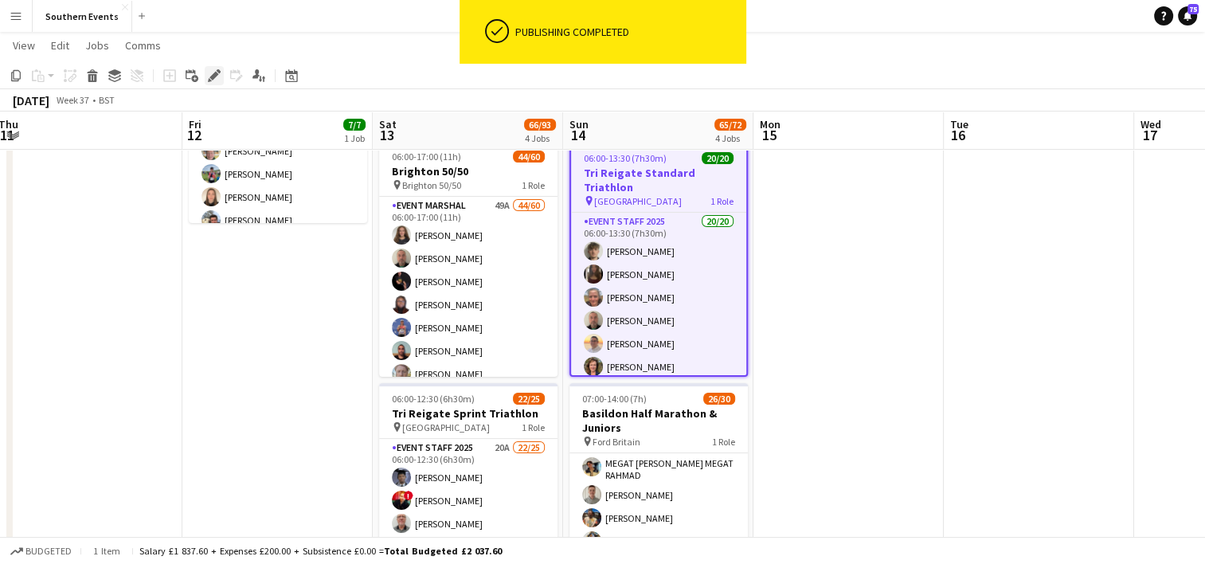
click at [220, 69] on icon "Edit" at bounding box center [214, 75] width 13 height 13
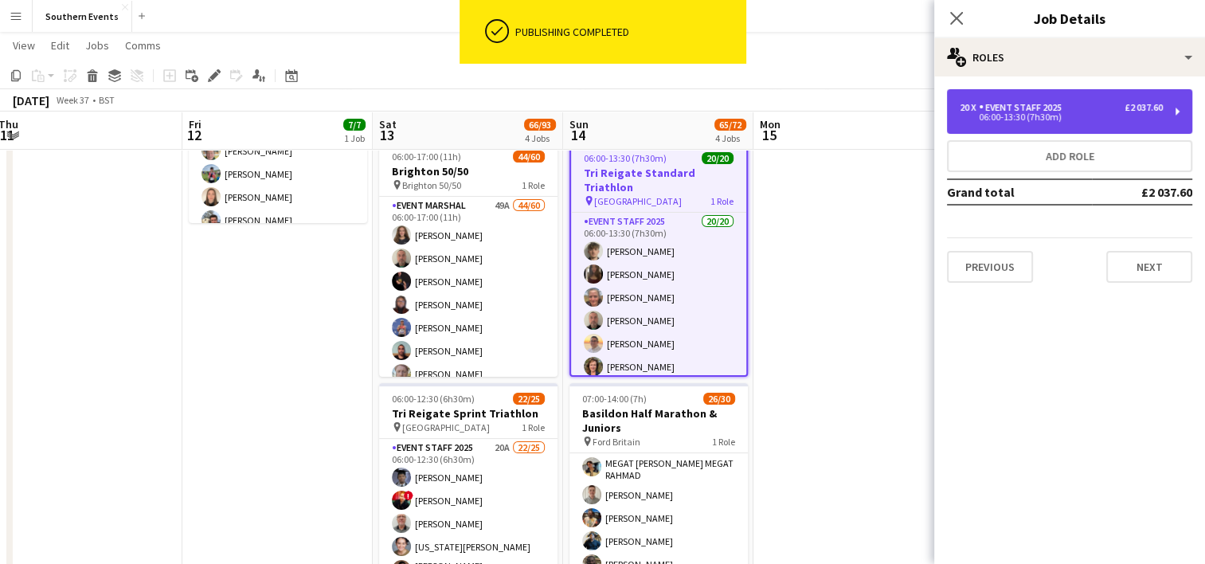
click at [1053, 119] on div "06:00-13:30 (7h30m)" at bounding box center [1060, 117] width 203 height 8
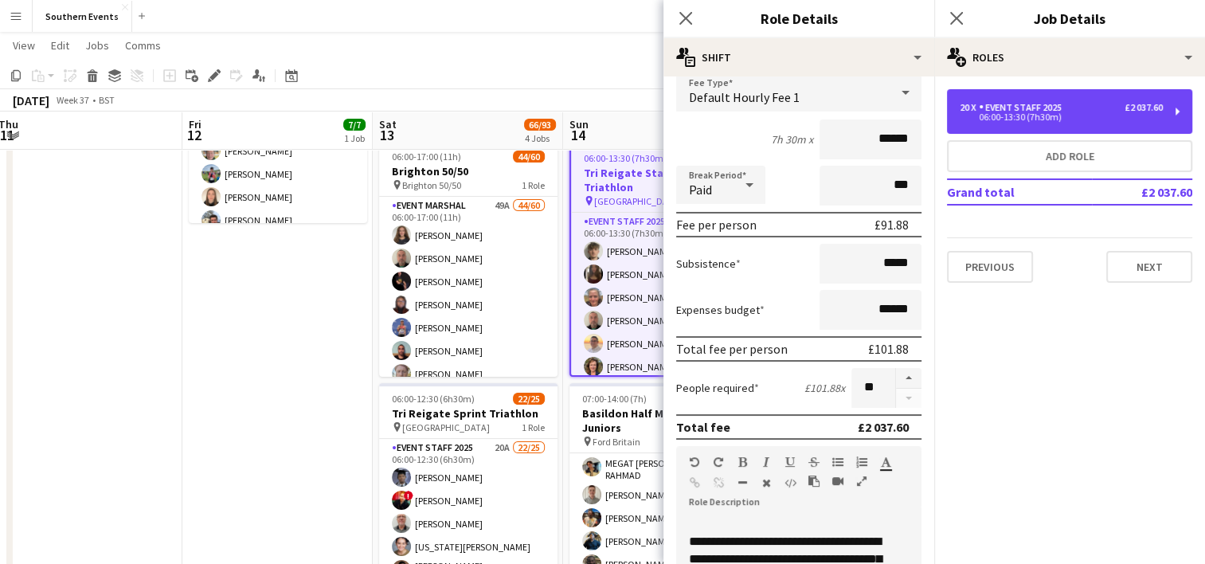
scroll to position [107, 0]
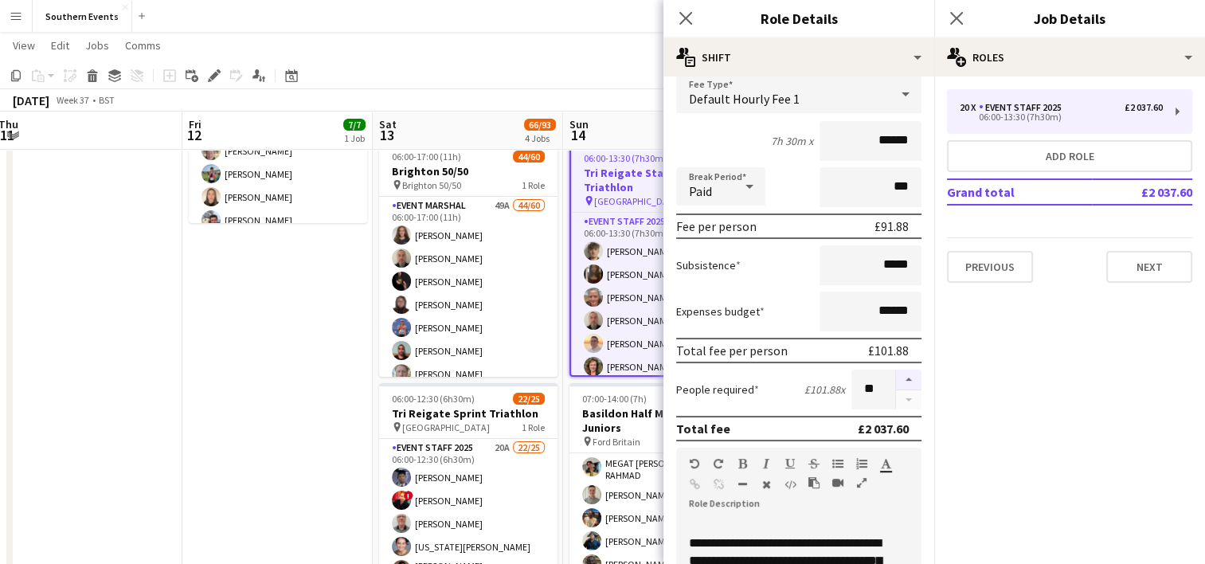
click at [901, 379] on button "button" at bounding box center [908, 379] width 25 height 21
click at [896, 381] on button "button" at bounding box center [908, 379] width 25 height 21
type input "**"
click at [303, 376] on app-date-cell "13:00-17:00 (4h) 7/7 [GEOGRAPHIC_DATA] 50/50 SET UP pin Brighton 50/50 SET UP 1…" at bounding box center [277, 437] width 190 height 913
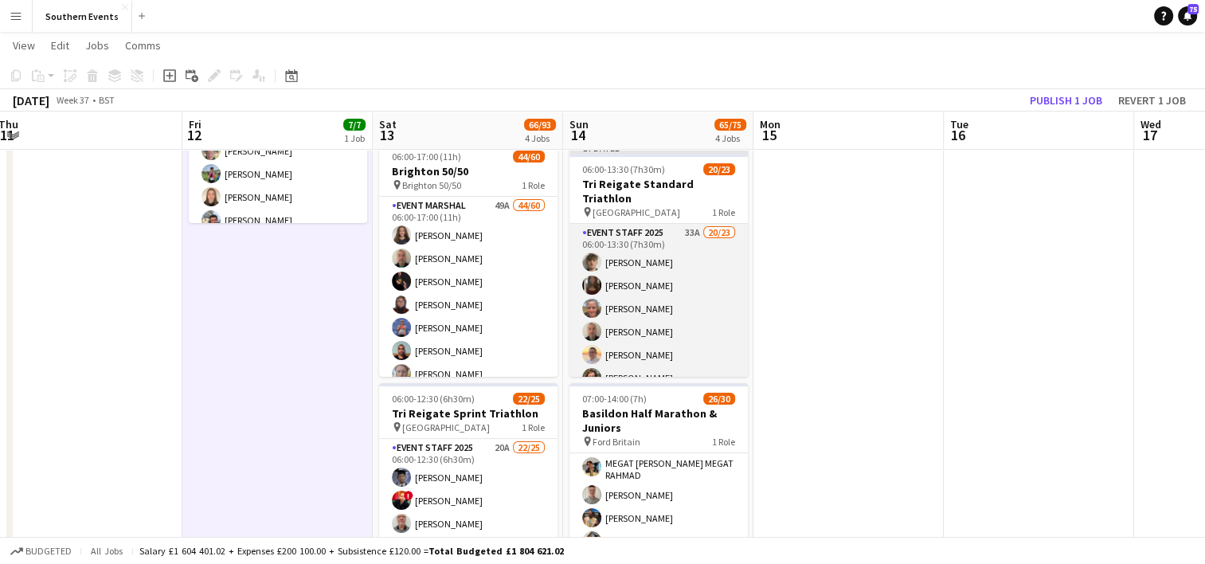
click at [698, 256] on app-card-role "Event Staff 2025 33A 20/23 06:00-13:30 (7h30m) [PERSON_NAME] [PERSON_NAME] [PER…" at bounding box center [658, 507] width 178 height 567
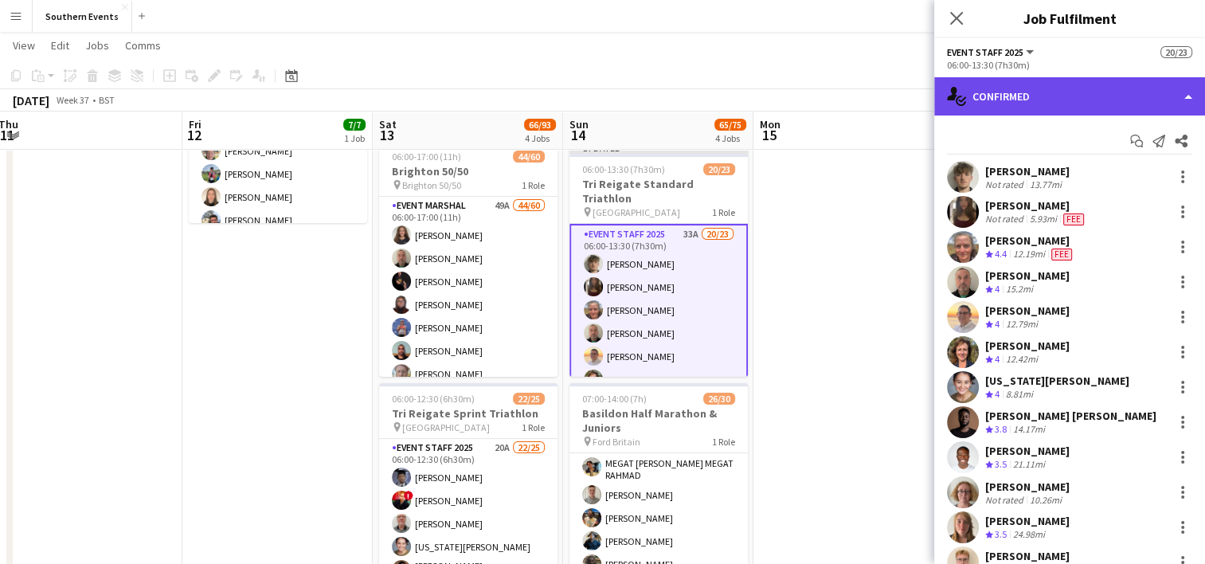
click at [1065, 92] on div "single-neutral-actions-check-2 Confirmed" at bounding box center [1069, 96] width 271 height 38
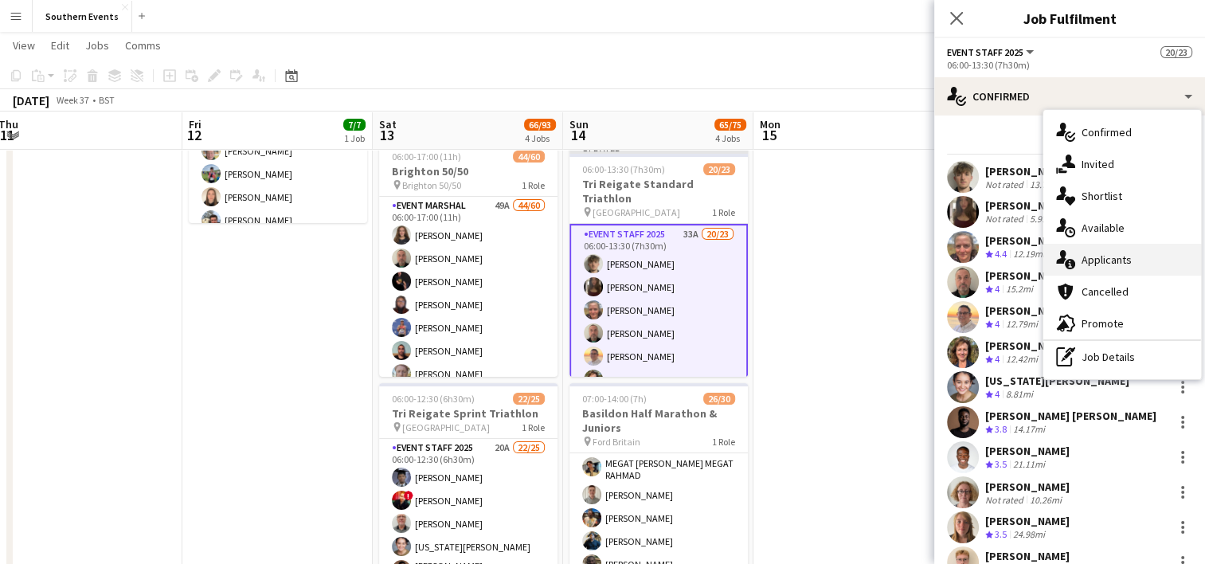
click at [1110, 260] on div "single-neutral-actions-information Applicants" at bounding box center [1122, 260] width 158 height 32
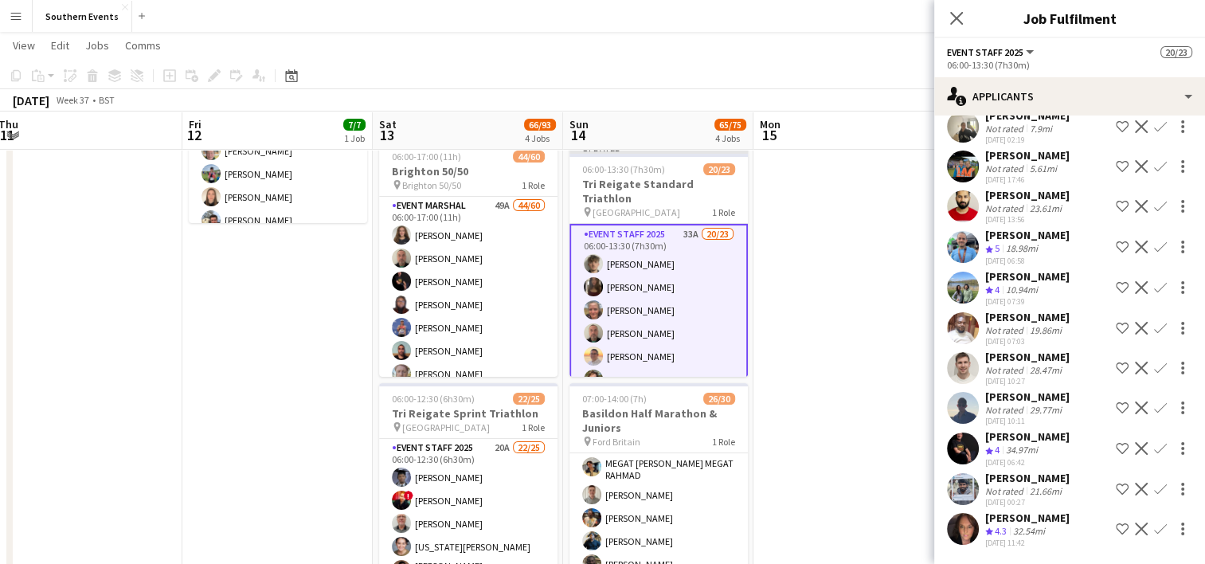
scroll to position [815, 0]
click at [1154, 253] on app-icon "Confirm" at bounding box center [1160, 246] width 13 height 13
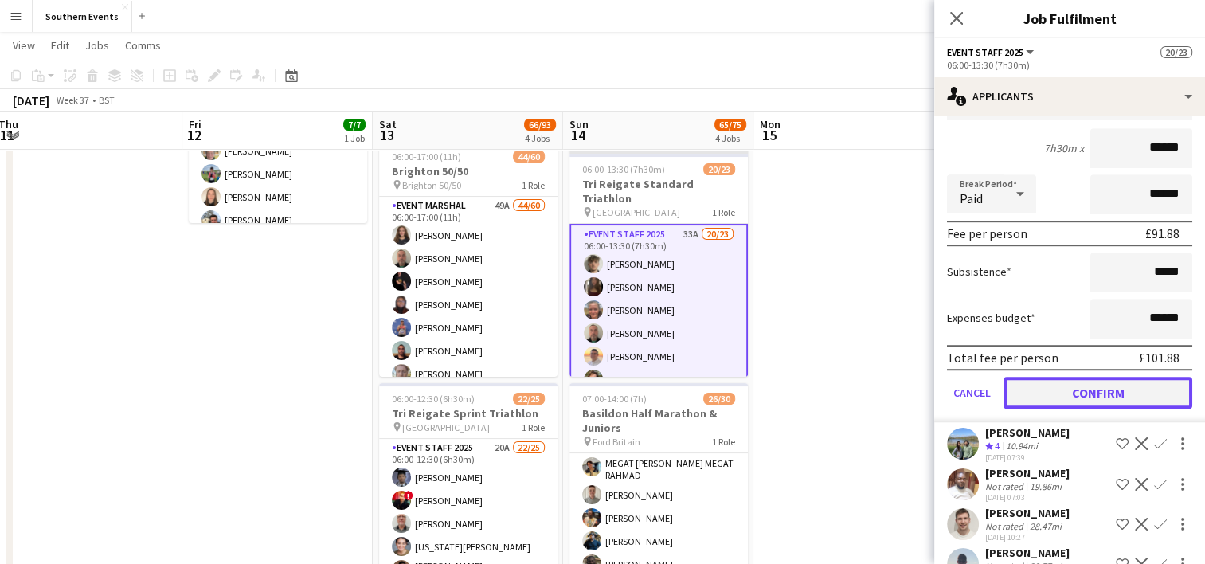
click at [1061, 408] on button "Confirm" at bounding box center [1097, 393] width 189 height 32
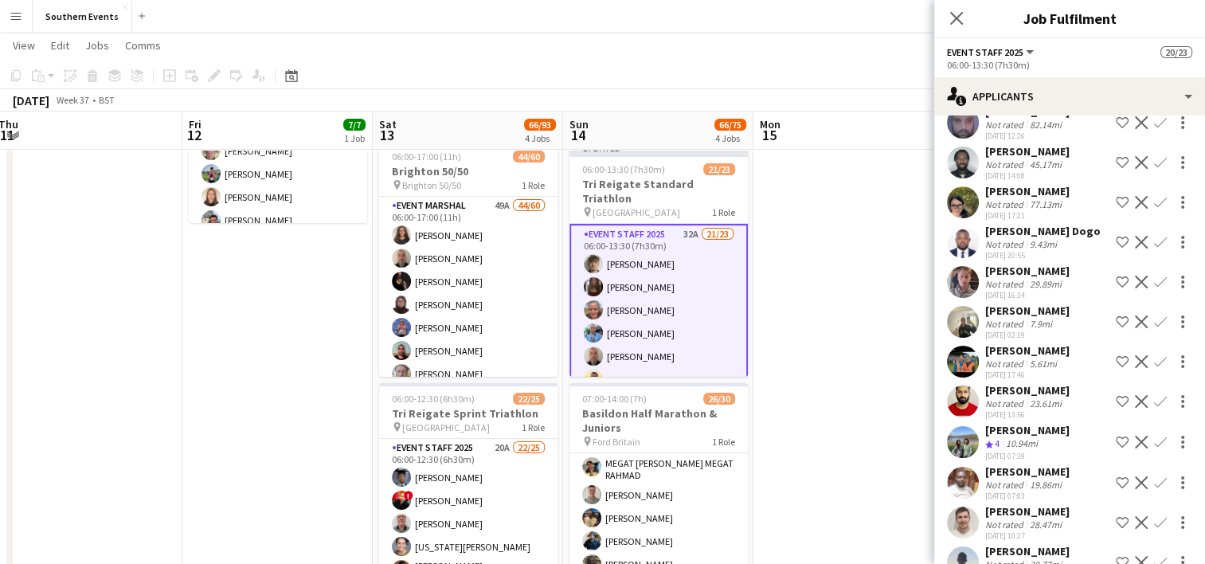
scroll to position [802, 0]
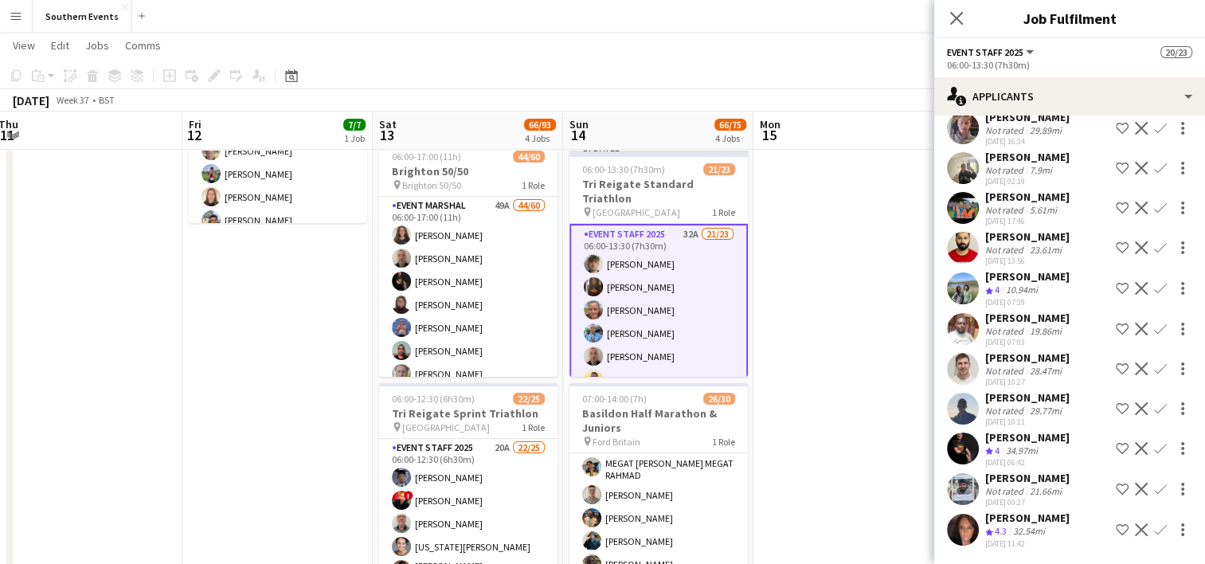
click at [1154, 291] on app-icon "Confirm" at bounding box center [1160, 288] width 13 height 13
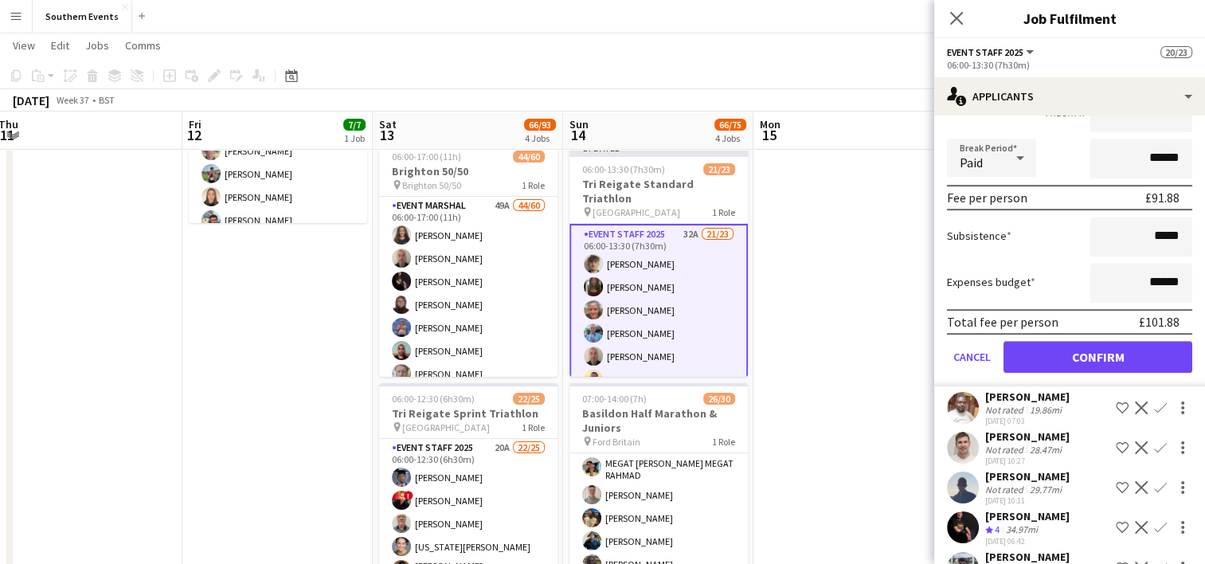
scroll to position [1061, 0]
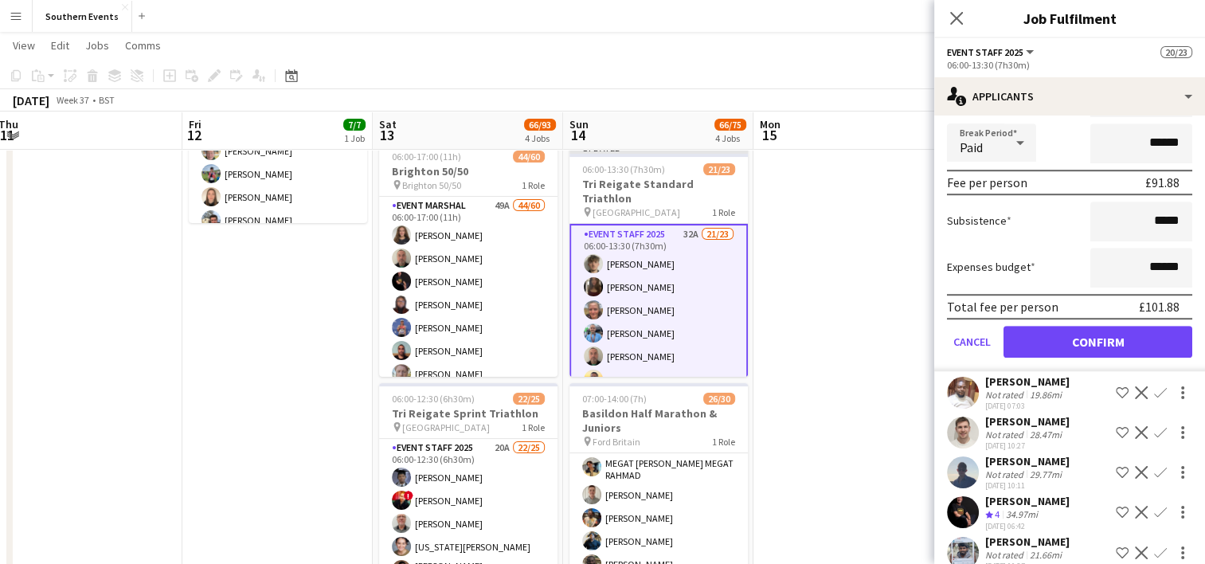
click at [1054, 371] on form "Fee Type Hourly 7h30m x ****** Break Period Paid ****** Fee per person £91.88 S…" at bounding box center [1069, 201] width 271 height 340
click at [1072, 357] on button "Confirm" at bounding box center [1097, 342] width 189 height 32
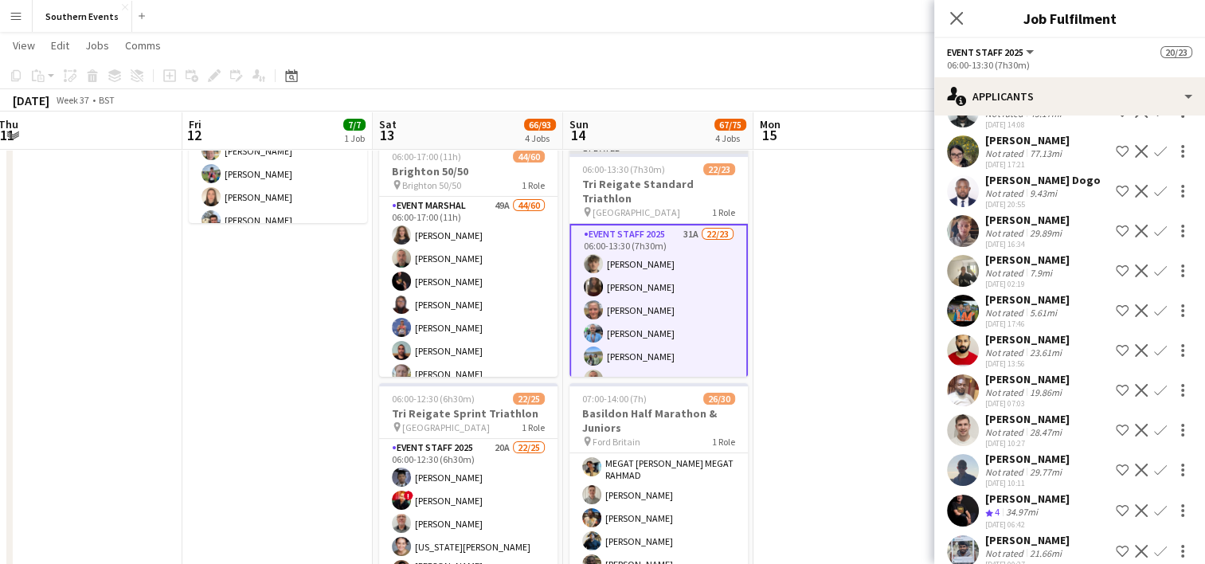
scroll to position [761, 0]
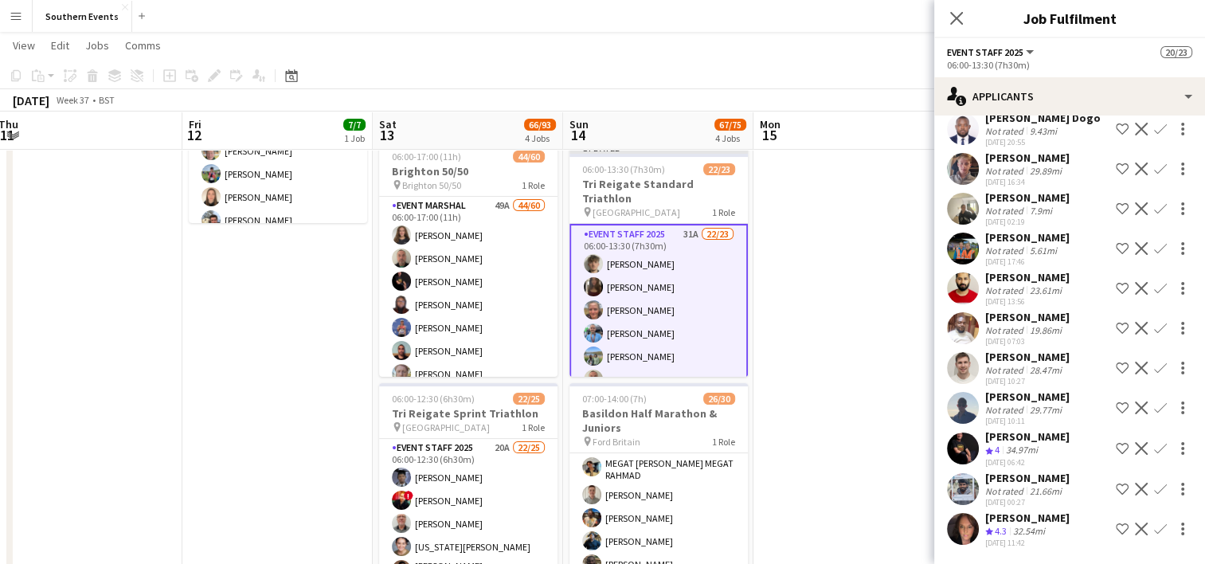
click at [1154, 448] on app-icon "Confirm" at bounding box center [1160, 448] width 13 height 13
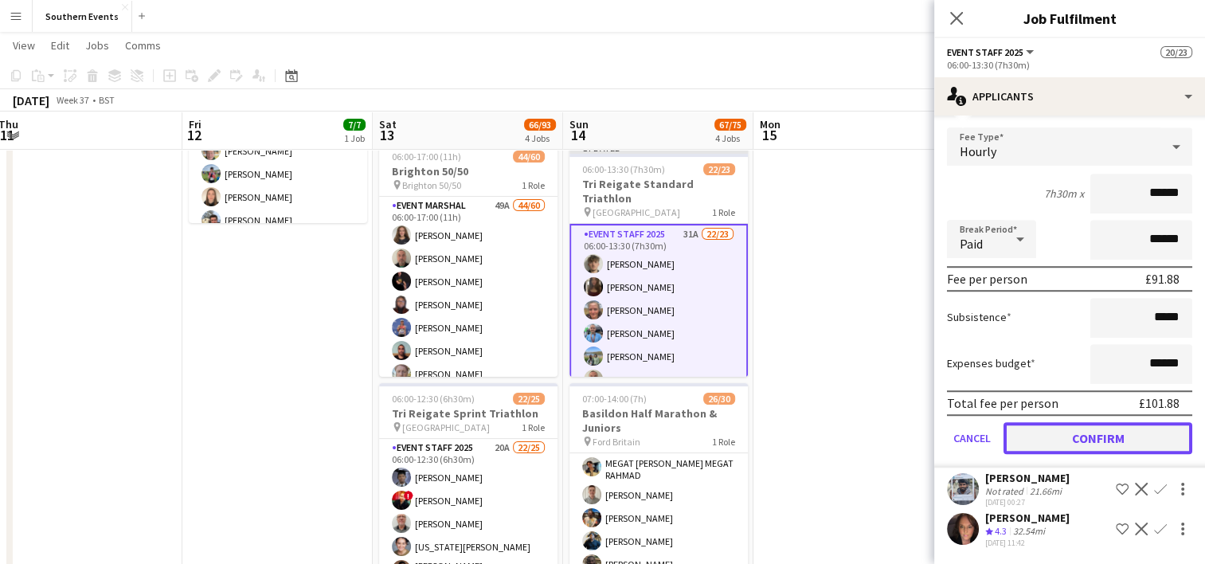
click at [1089, 428] on button "Confirm" at bounding box center [1097, 438] width 189 height 32
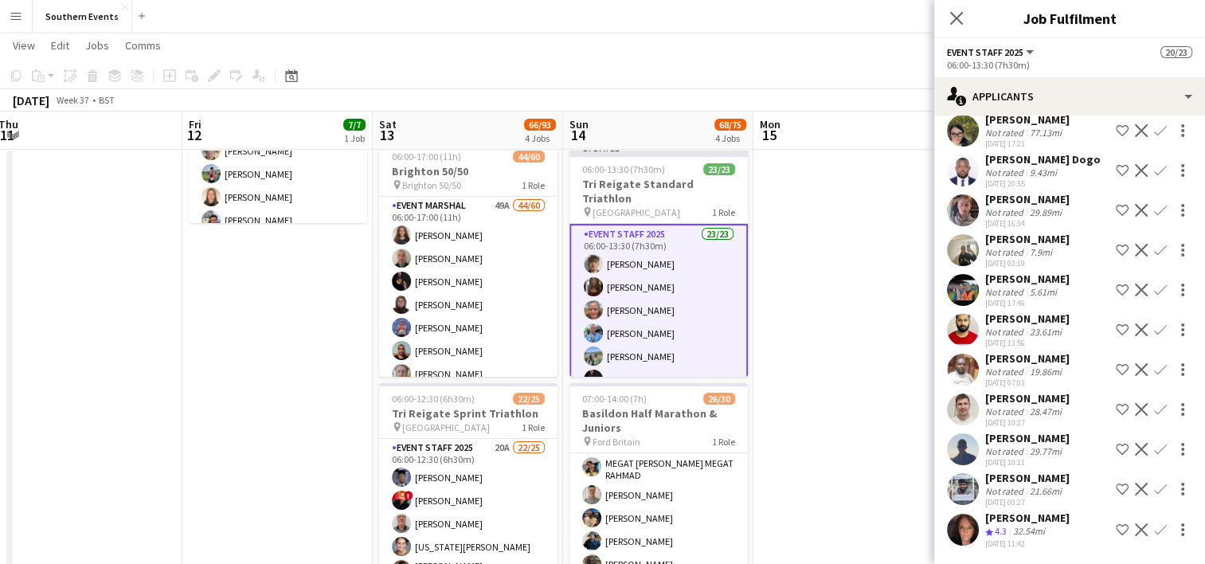
click at [821, 316] on app-date-cell at bounding box center [848, 437] width 190 height 913
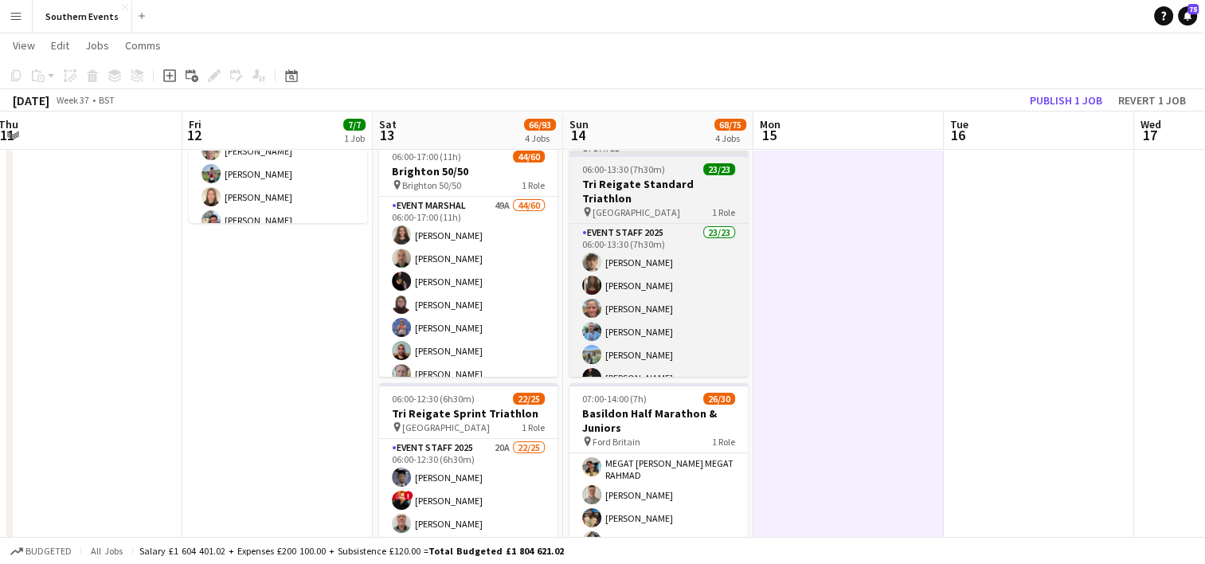
click at [664, 180] on h3 "Tri Reigate Standard Triathlon" at bounding box center [658, 191] width 178 height 29
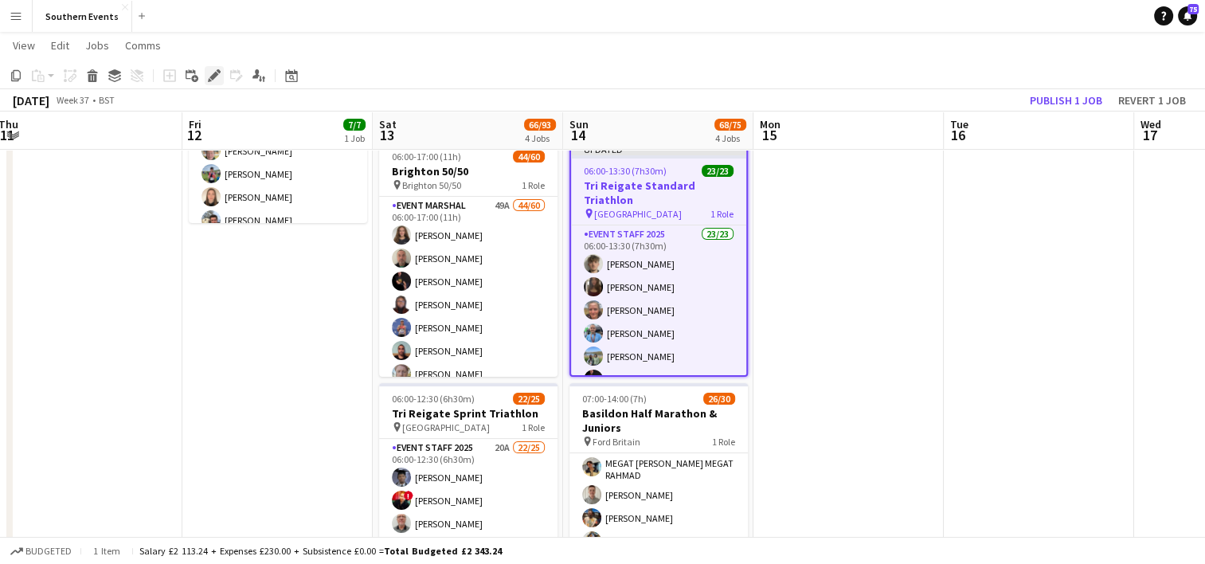
click at [220, 75] on icon "Edit" at bounding box center [214, 75] width 13 height 13
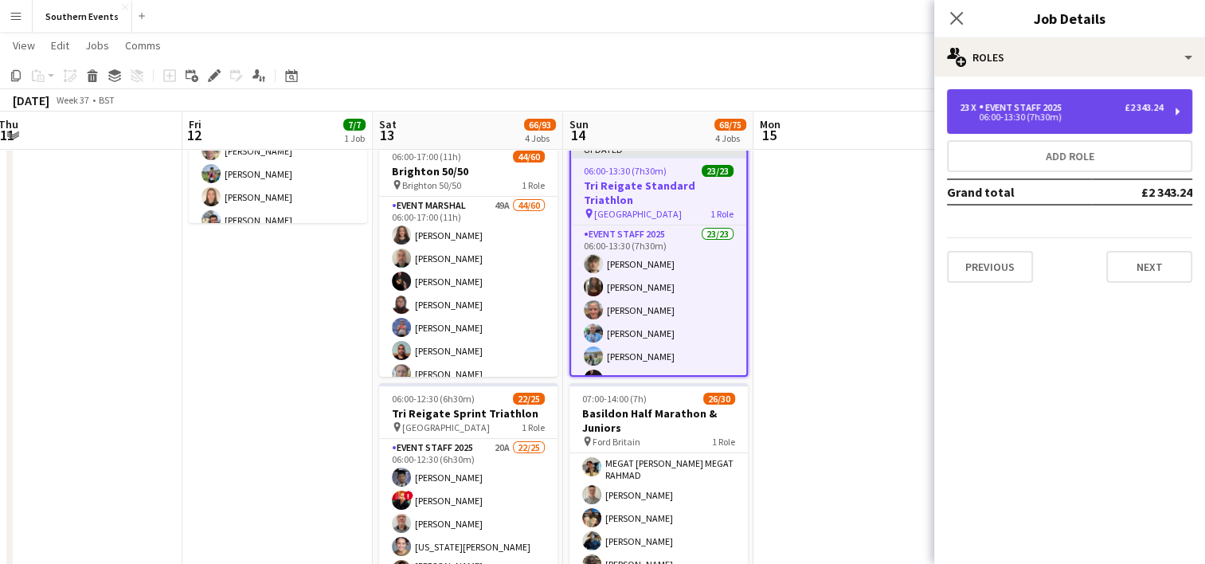
click at [1015, 115] on div "06:00-13:30 (7h30m)" at bounding box center [1060, 117] width 203 height 8
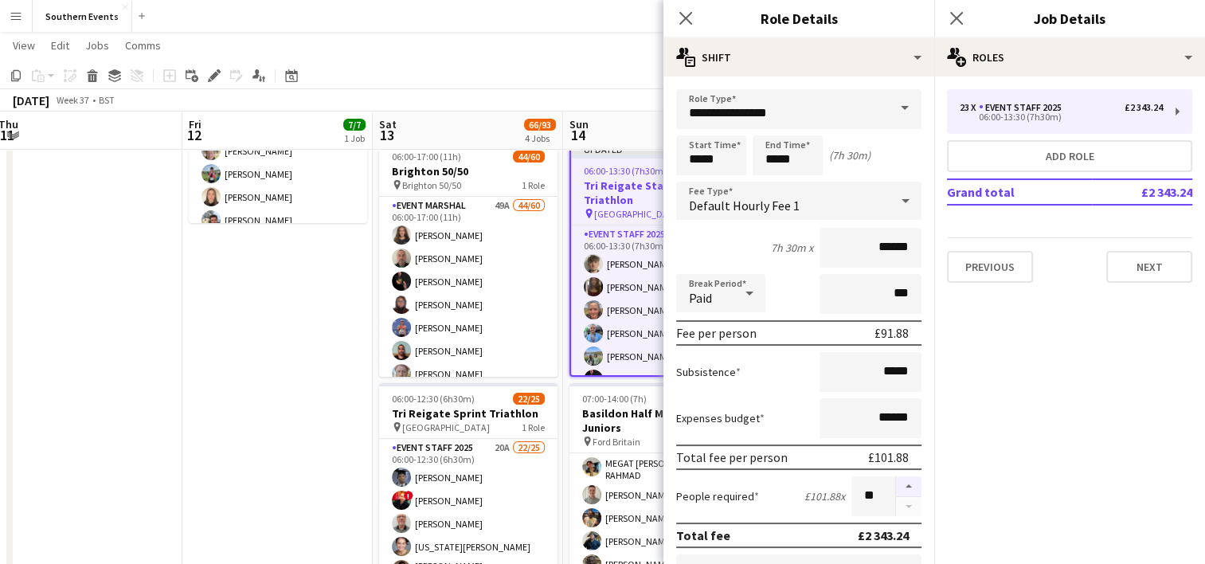
click at [896, 483] on button "button" at bounding box center [908, 486] width 25 height 21
type input "**"
click at [330, 404] on app-date-cell "13:00-17:00 (4h) 7/7 [GEOGRAPHIC_DATA] 50/50 SET UP pin Brighton 50/50 SET UP 1…" at bounding box center [277, 437] width 190 height 913
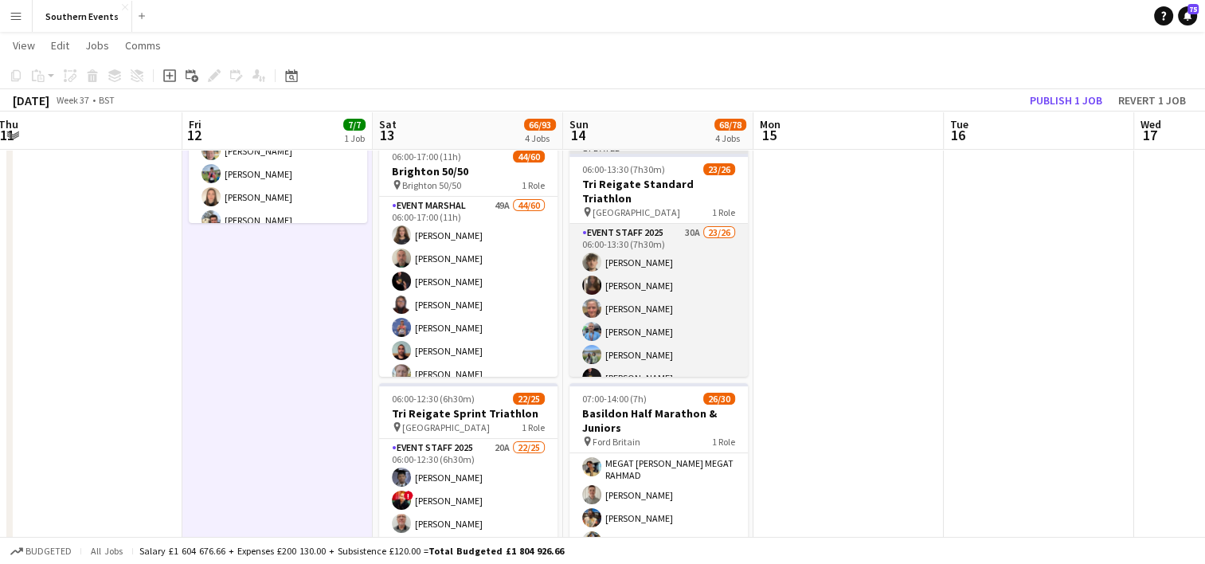
click at [704, 277] on app-card-role "Event Staff 2025 30A 23/26 06:00-13:30 (7h30m) [PERSON_NAME] [PERSON_NAME] [PER…" at bounding box center [658, 542] width 178 height 636
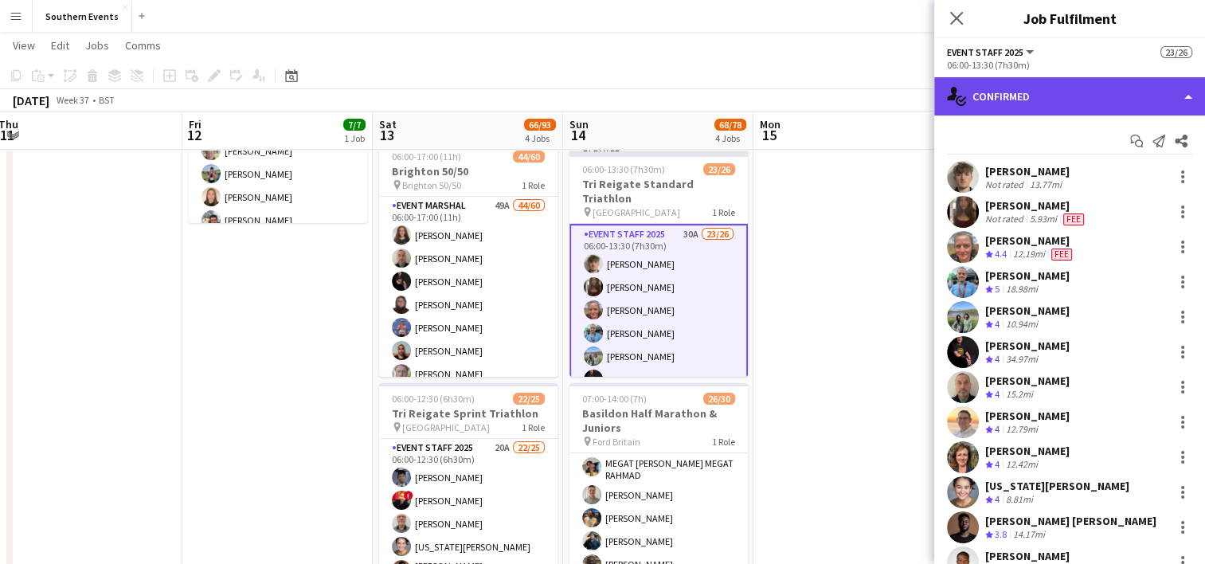
click at [1041, 86] on div "single-neutral-actions-check-2 Confirmed" at bounding box center [1069, 96] width 271 height 38
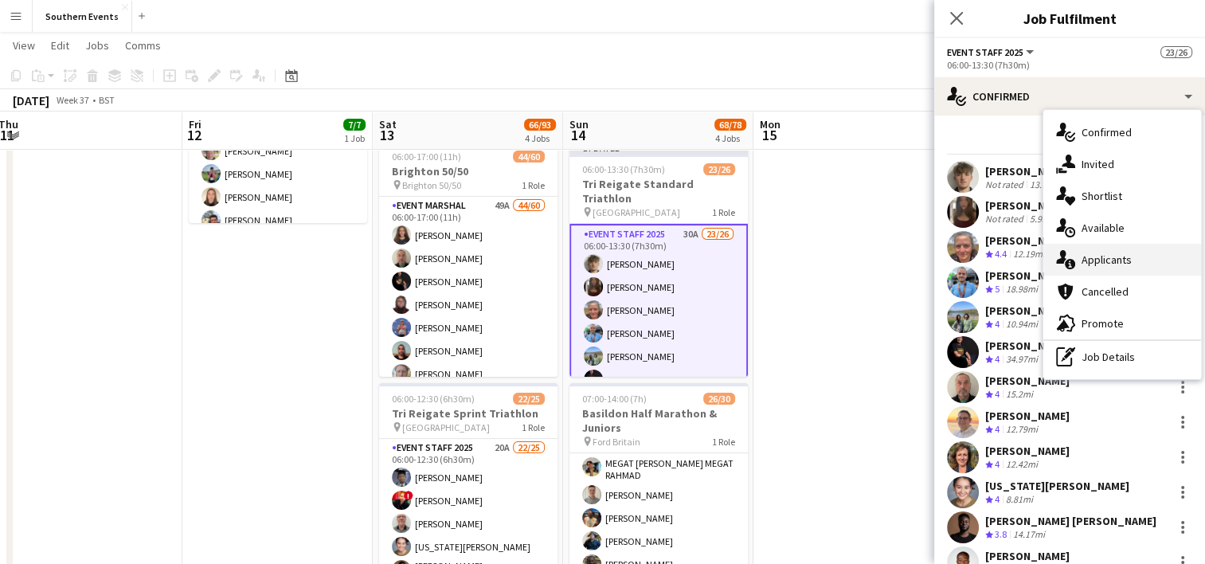
click at [1093, 252] on div "single-neutral-actions-information Applicants" at bounding box center [1122, 260] width 158 height 32
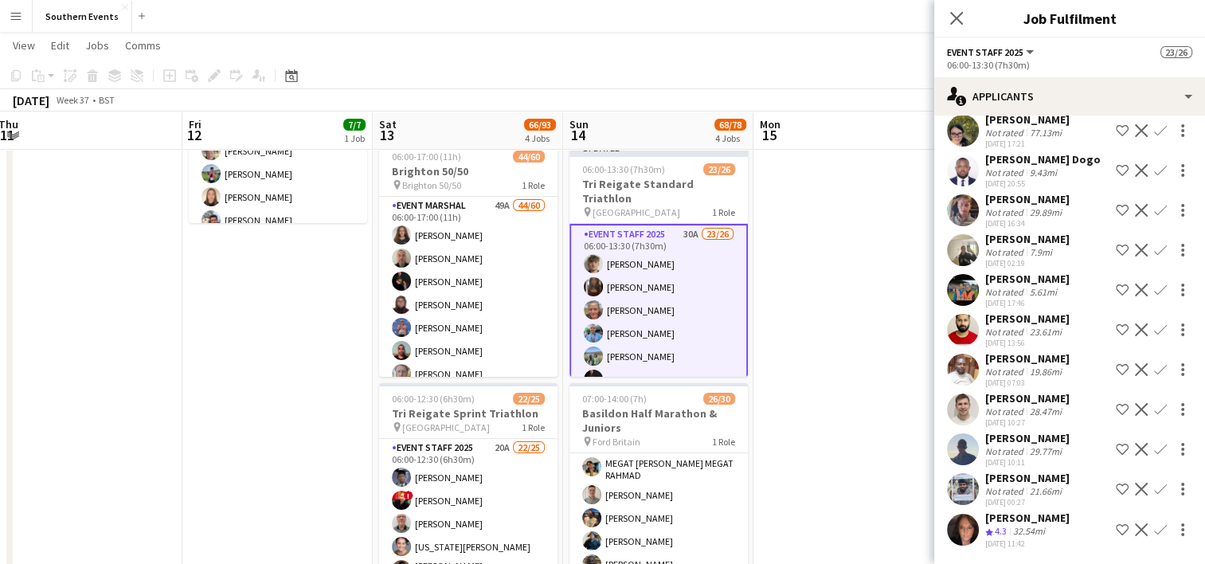
click at [1154, 530] on app-icon "Confirm" at bounding box center [1160, 529] width 13 height 13
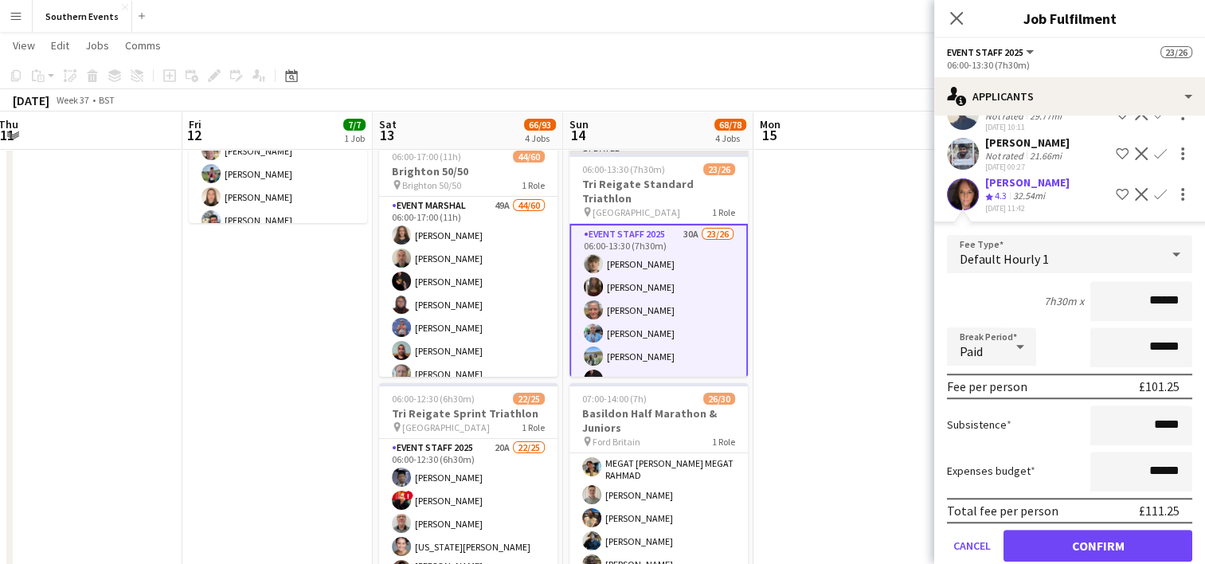
scroll to position [1080, 0]
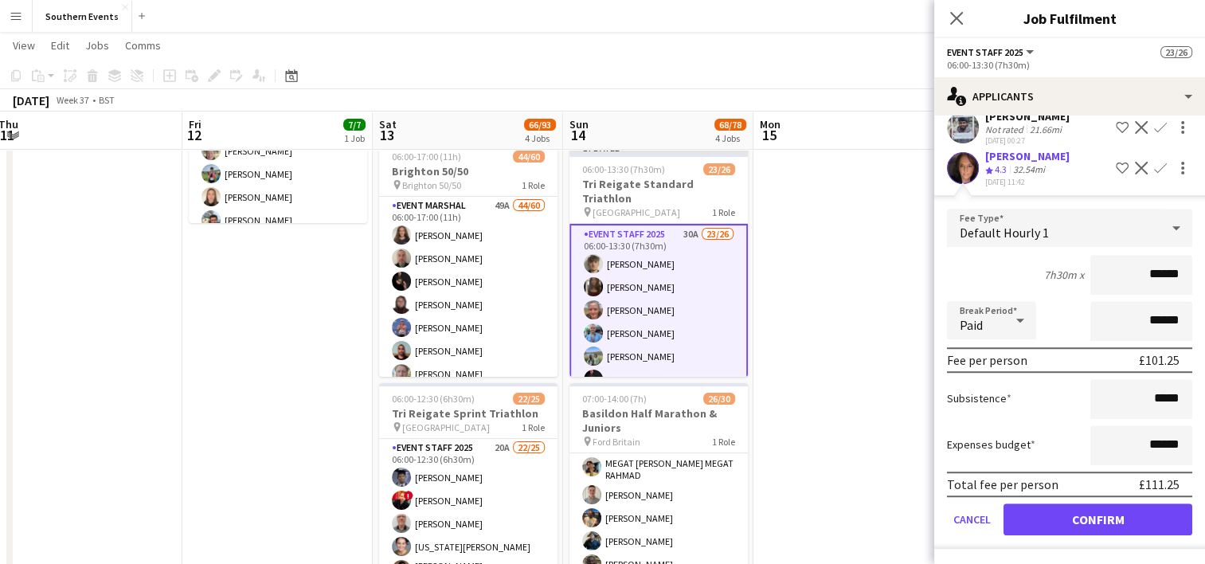
click at [1149, 279] on input "******" at bounding box center [1141, 275] width 102 height 40
type input "******"
click at [1071, 508] on button "Confirm" at bounding box center [1097, 519] width 189 height 32
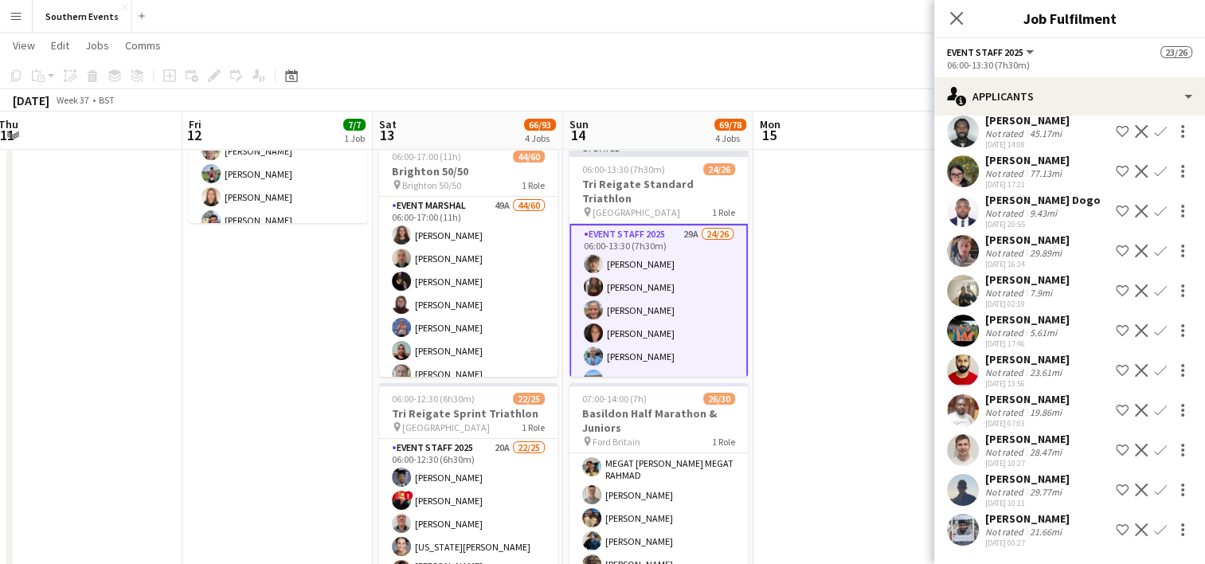
scroll to position [659, 0]
click at [1154, 297] on app-icon "Confirm" at bounding box center [1160, 290] width 13 height 13
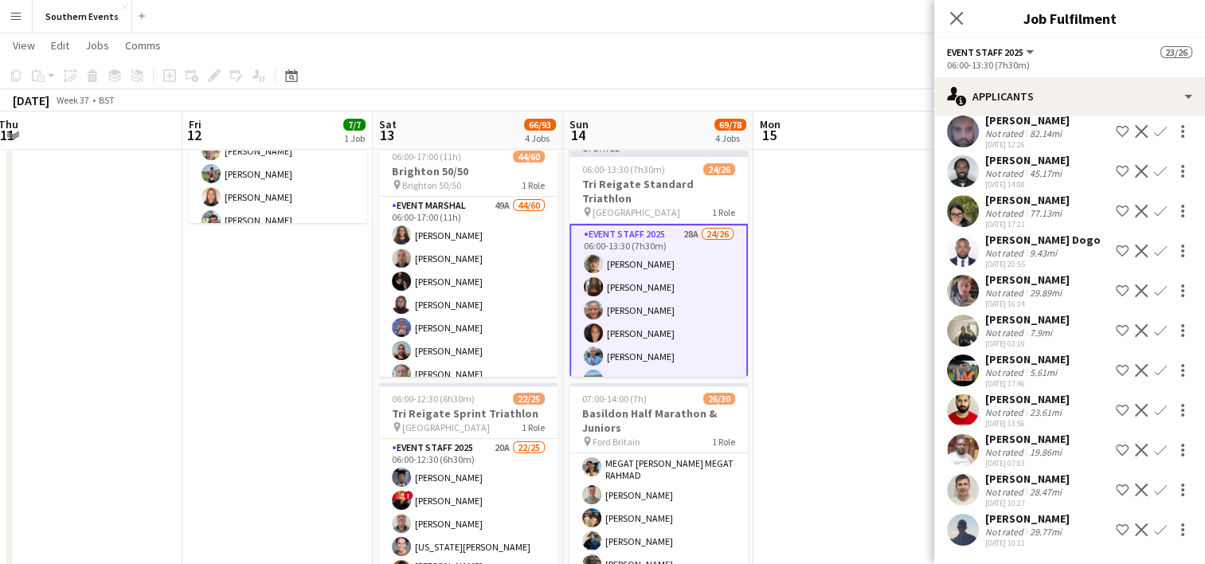
scroll to position [640, 0]
click at [1154, 333] on app-icon "Confirm" at bounding box center [1160, 330] width 13 height 13
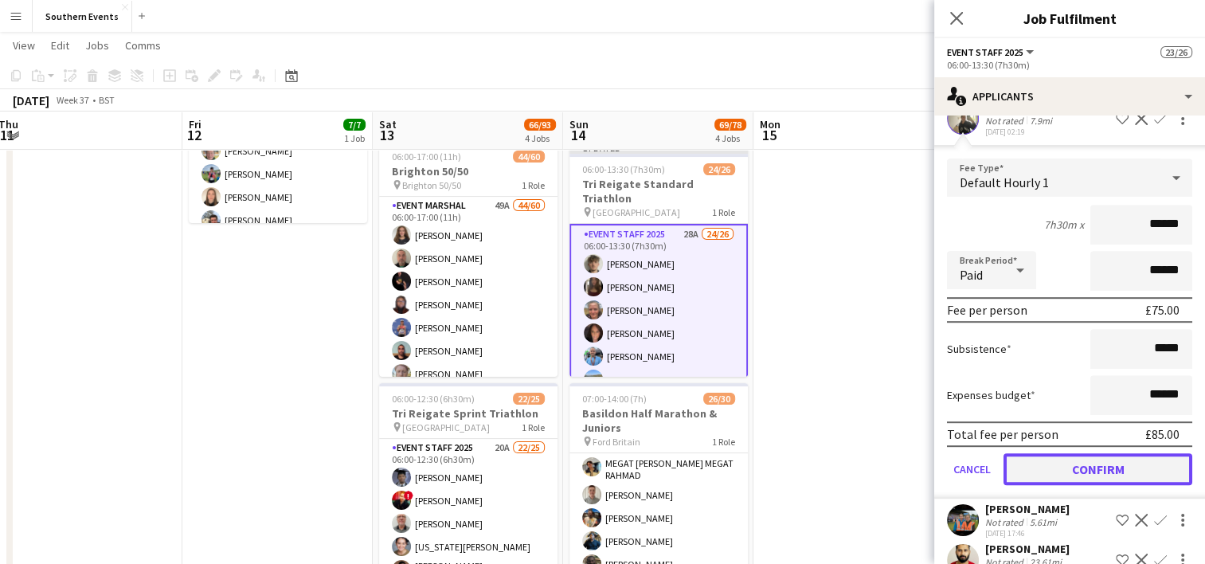
click at [1044, 485] on button "Confirm" at bounding box center [1097, 469] width 189 height 32
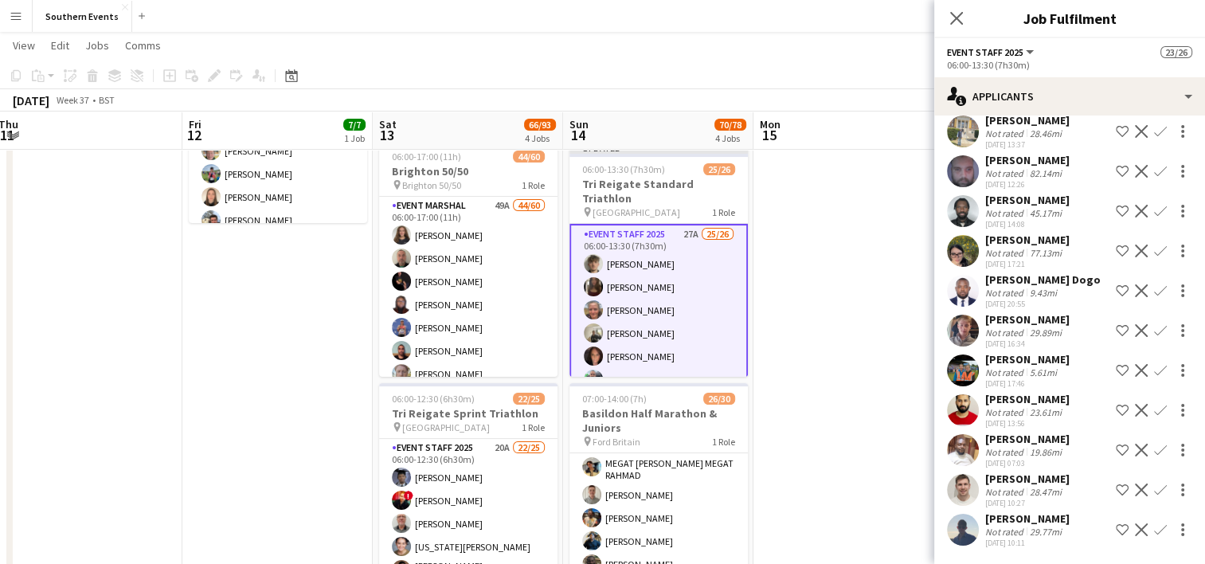
click at [1154, 366] on app-icon "Confirm" at bounding box center [1160, 370] width 13 height 13
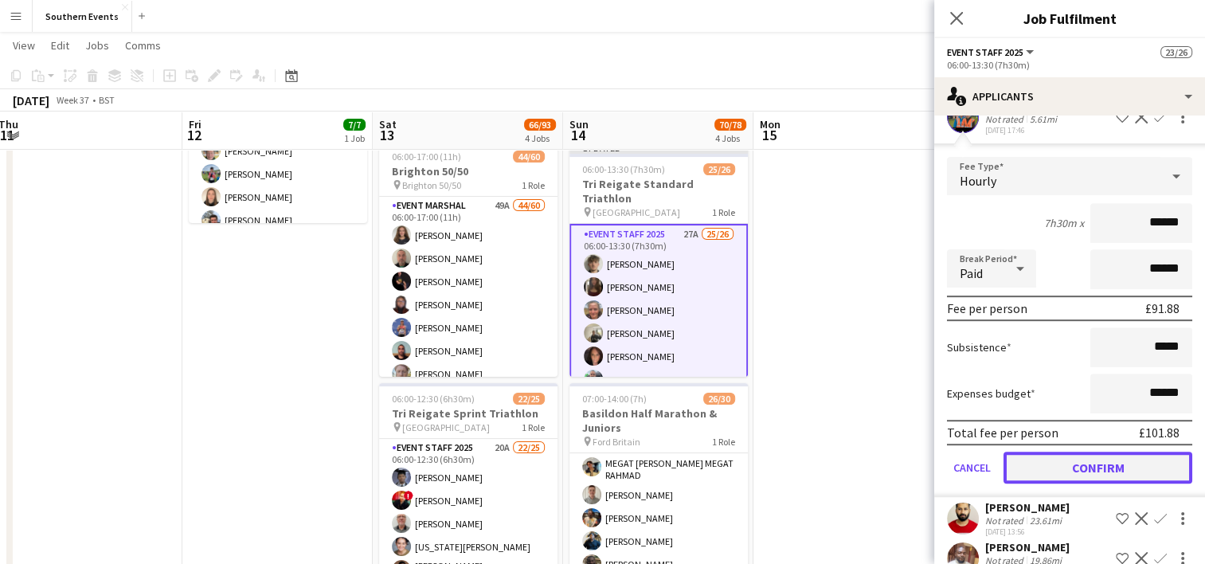
click at [1075, 483] on button "Confirm" at bounding box center [1097, 467] width 189 height 32
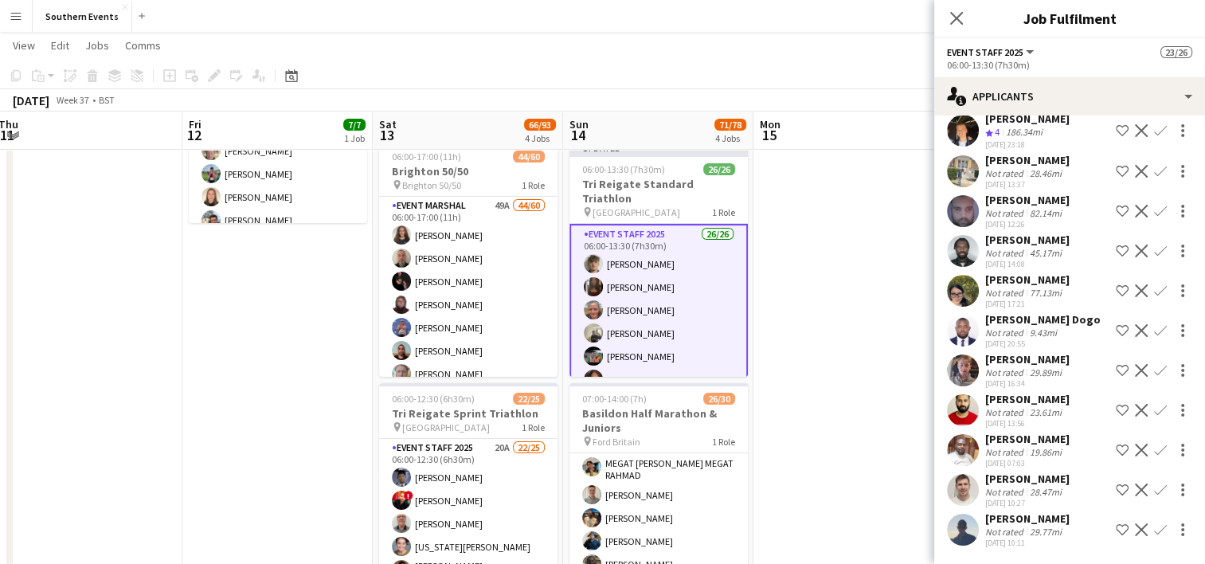
click at [847, 325] on app-date-cell at bounding box center [848, 437] width 190 height 913
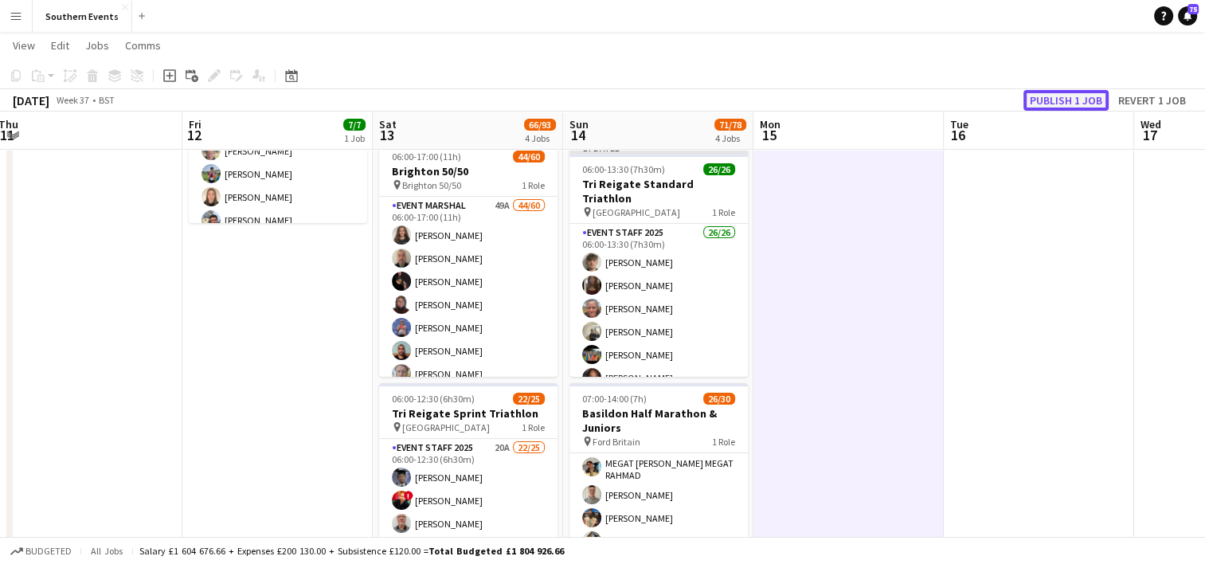
click at [1054, 93] on button "Publish 1 job" at bounding box center [1065, 100] width 85 height 21
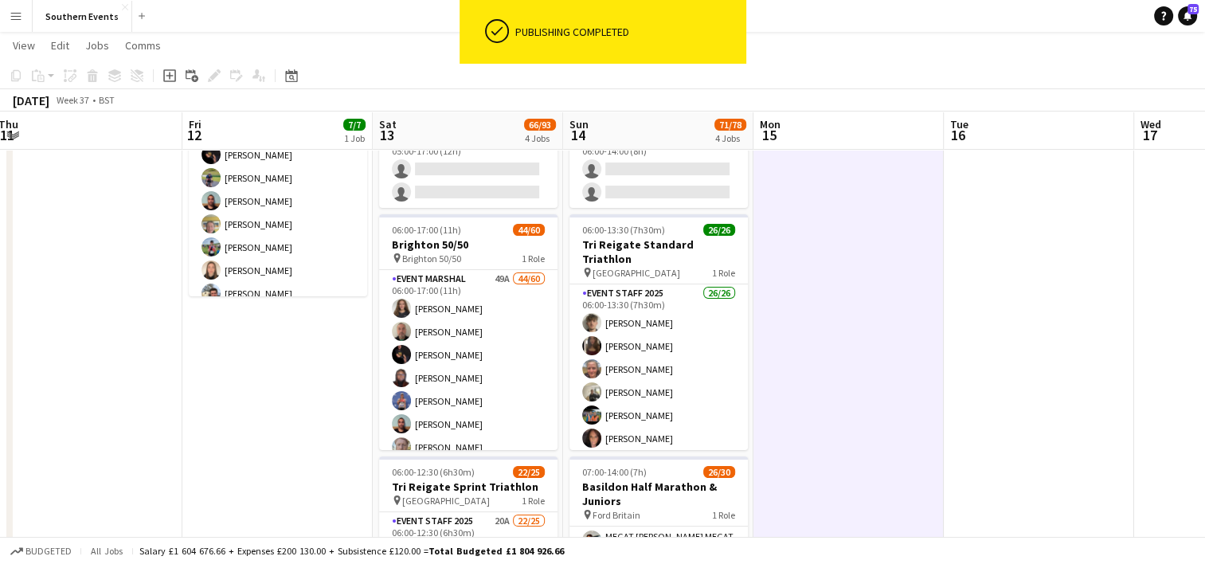
scroll to position [123, 0]
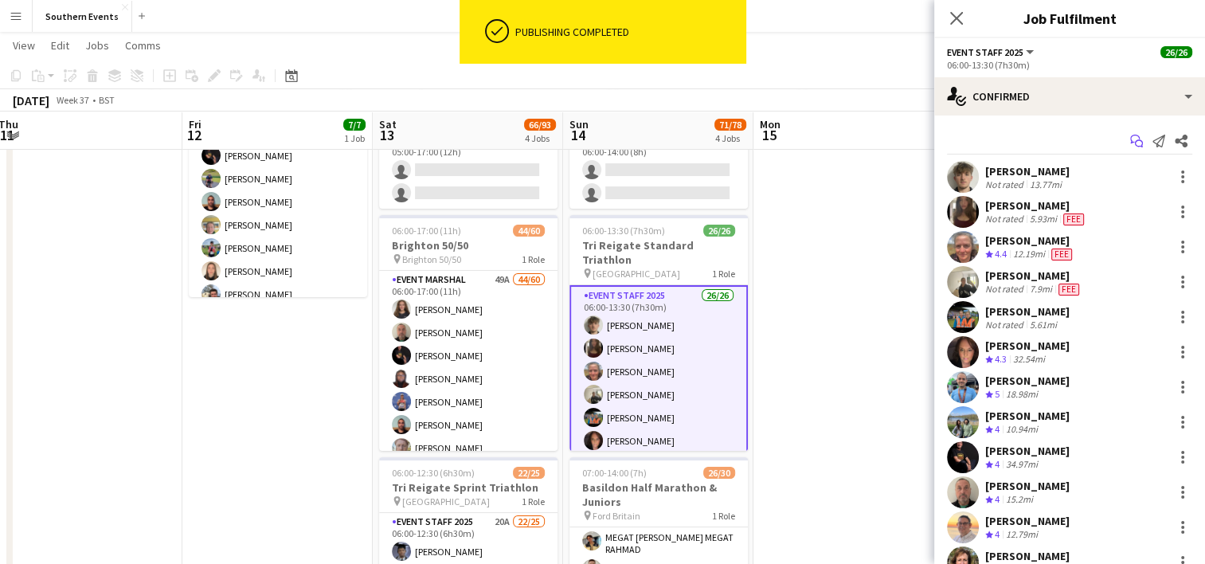
click at [1130, 143] on icon "Start chat" at bounding box center [1136, 141] width 13 height 13
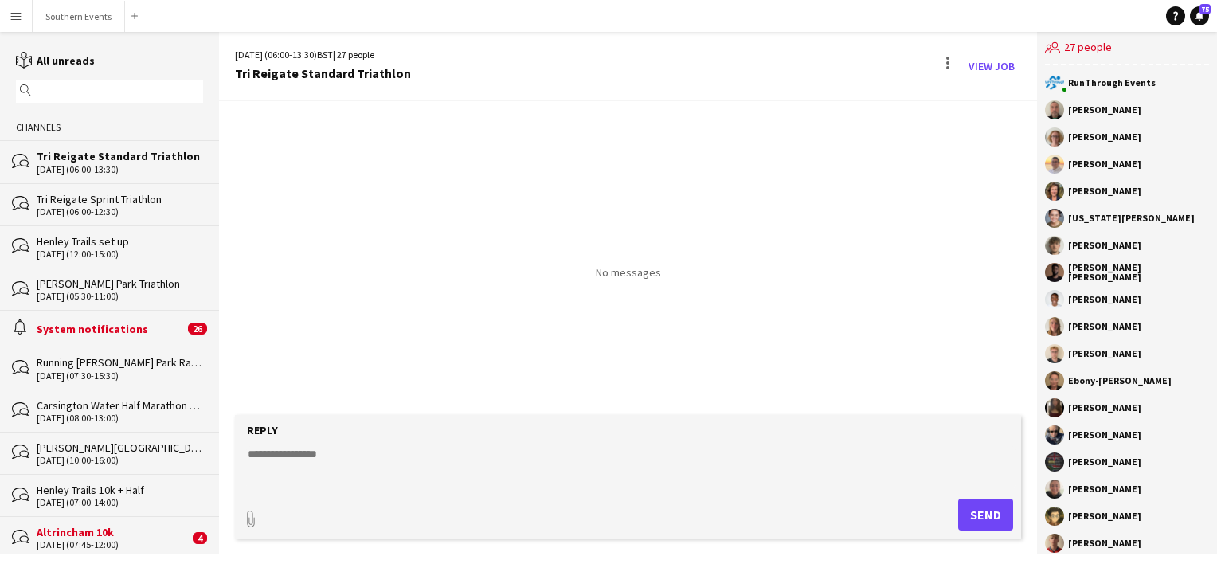
scroll to position [258, 0]
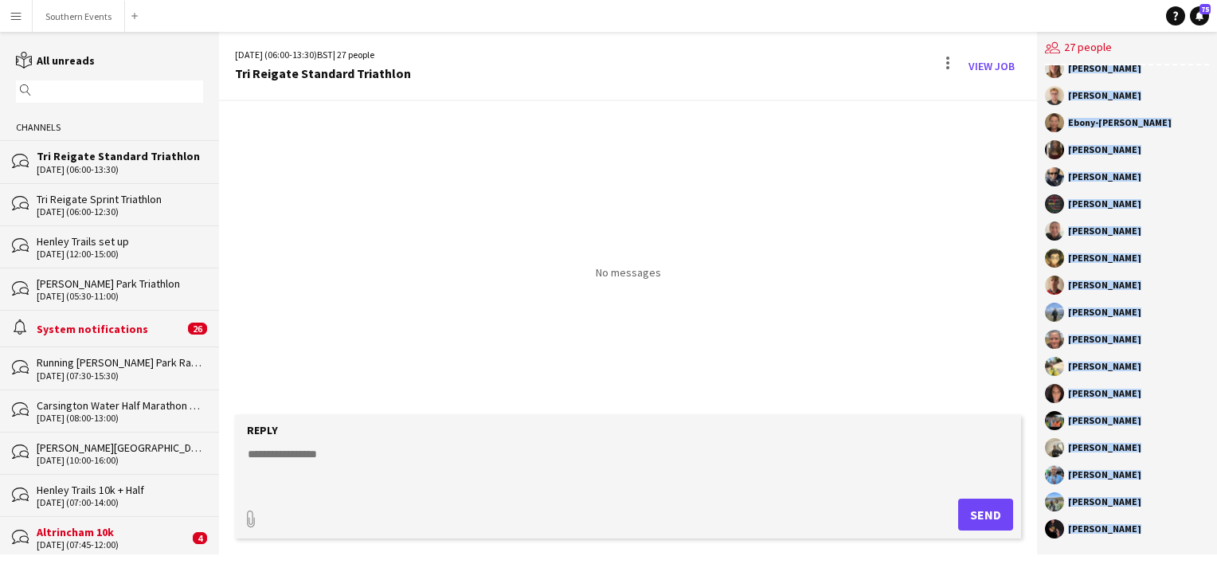
drag, startPoint x: 1068, startPoint y: 110, endPoint x: 1190, endPoint y: 599, distance: 504.0
click at [1190, 563] on html "Menu Boards Boards Boards All jobs Status Workforce Workforce My Workforce Recr…" at bounding box center [608, 282] width 1217 height 564
copy div "[PERSON_NAME] [PERSON_NAME] [PERSON_NAME] [PERSON_NAME] [US_STATE][PERSON_NAME]…"
